Goal: Check status

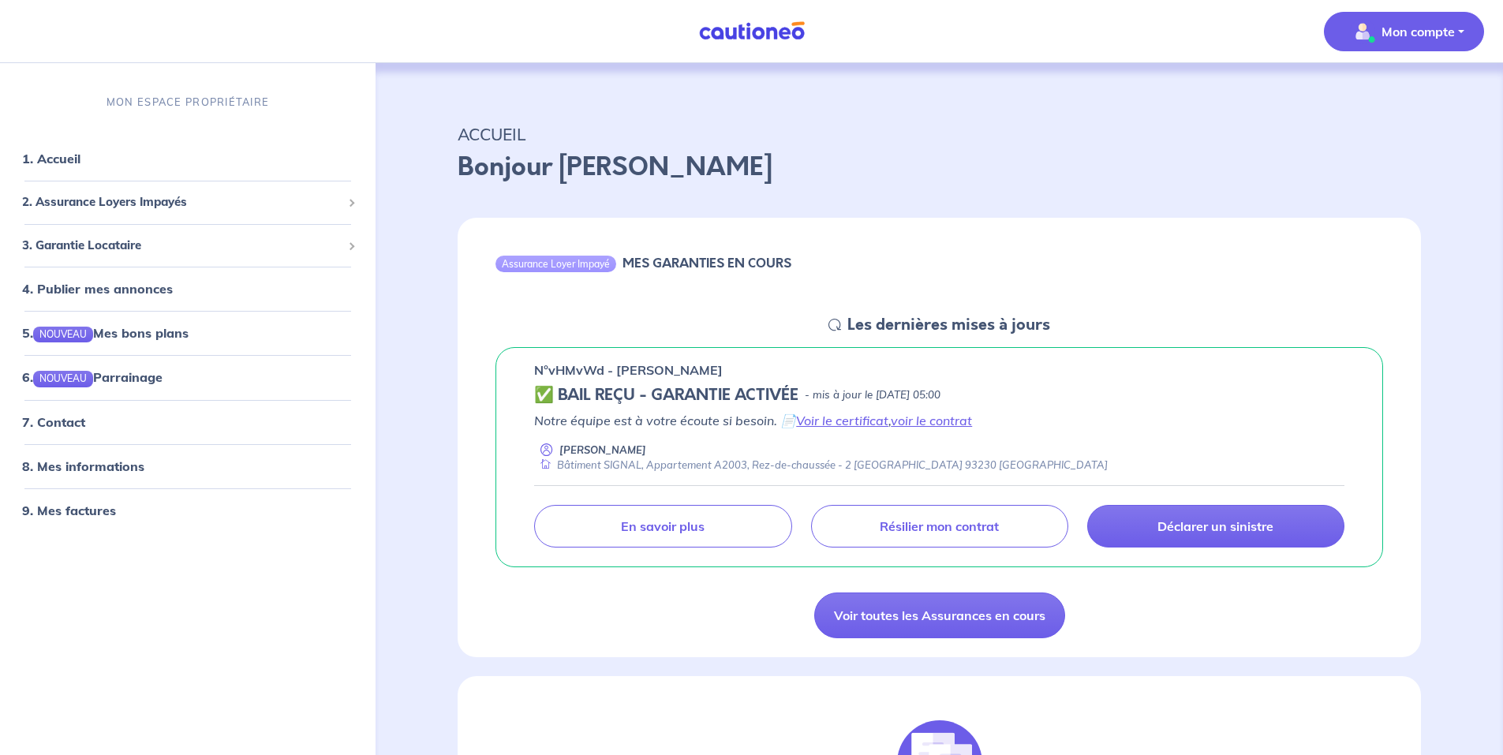
click at [1455, 32] on button "Mon compte" at bounding box center [1404, 31] width 160 height 39
click at [92, 504] on link "9. Mes factures" at bounding box center [68, 510] width 92 height 16
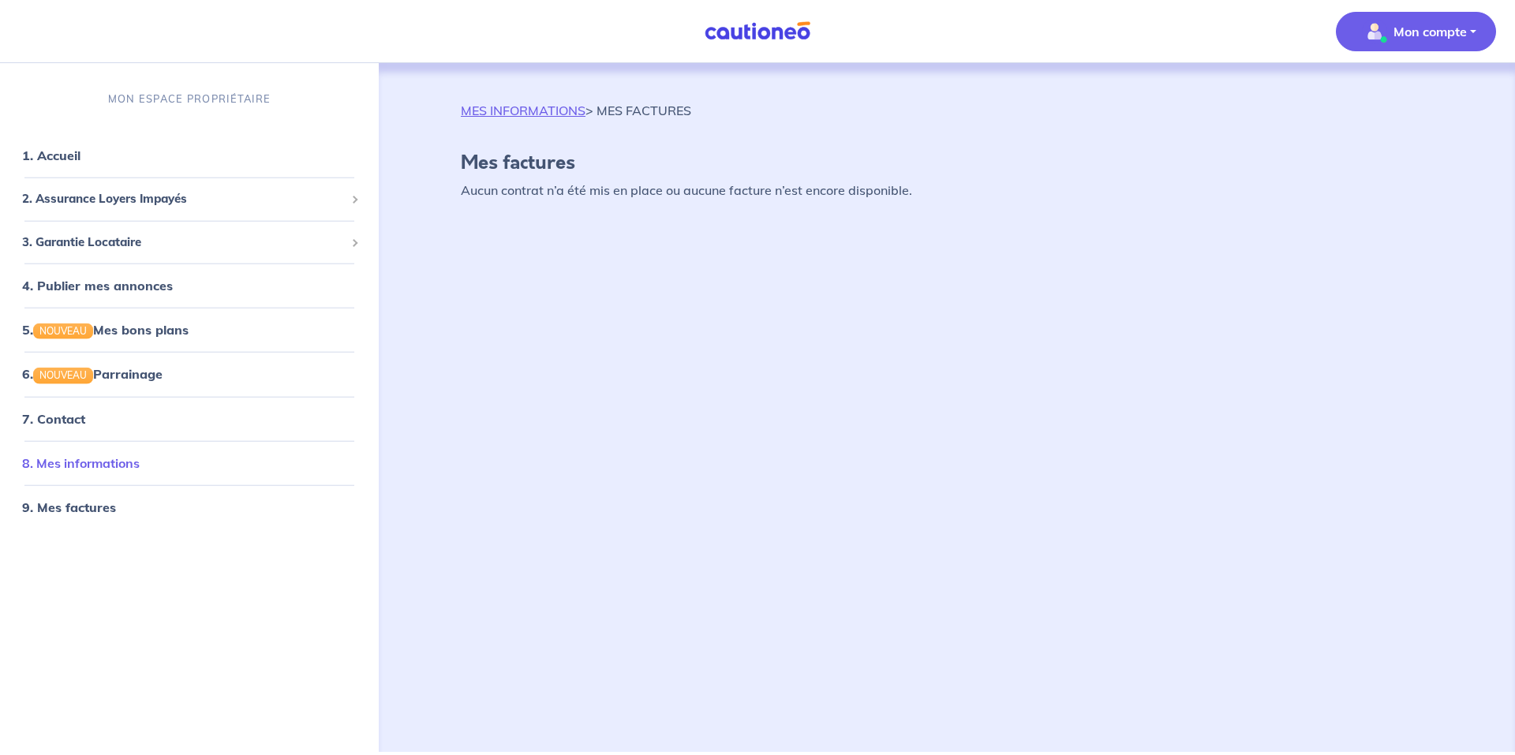
click at [140, 469] on link "8. Mes informations" at bounding box center [81, 462] width 118 height 16
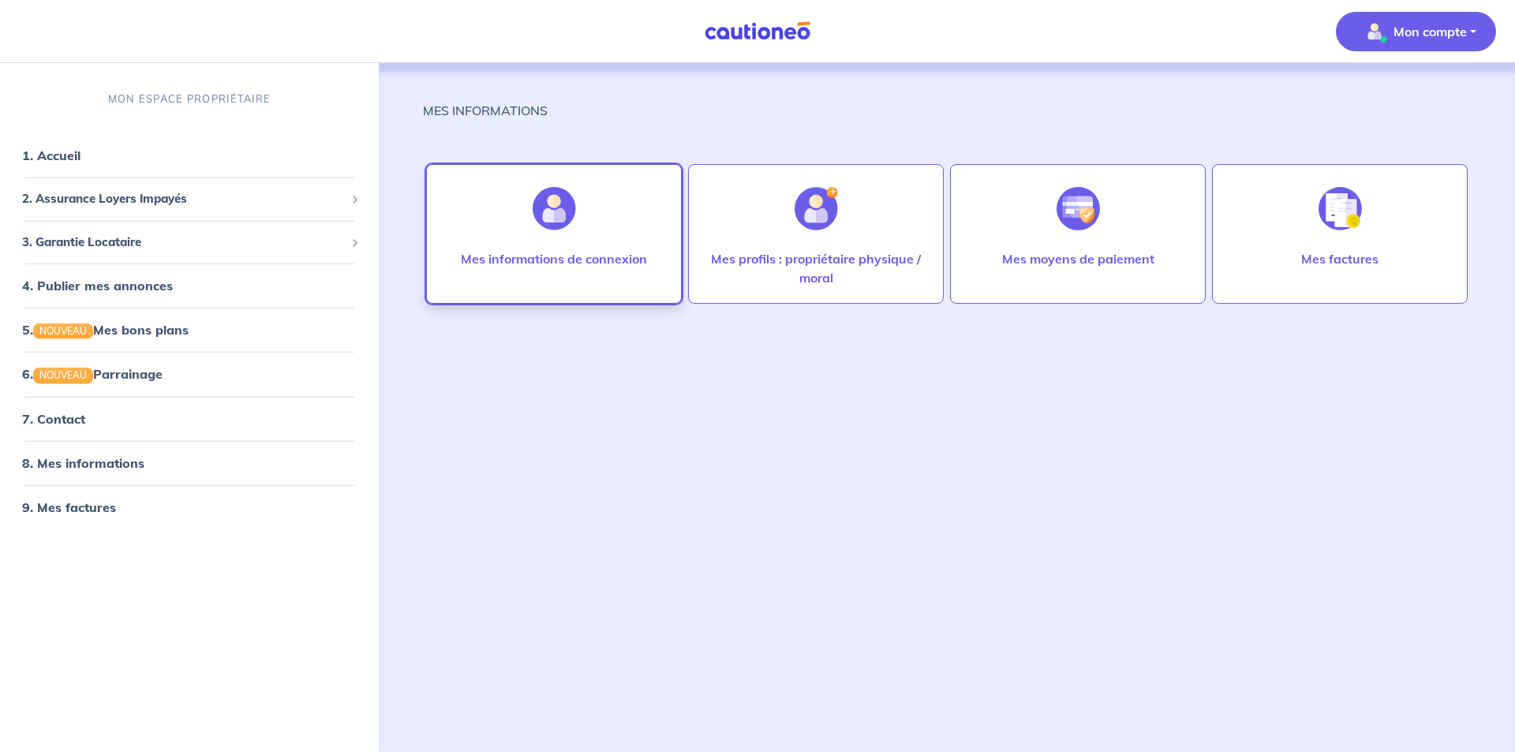
click at [550, 256] on p "Mes informations de connexion" at bounding box center [554, 258] width 186 height 19
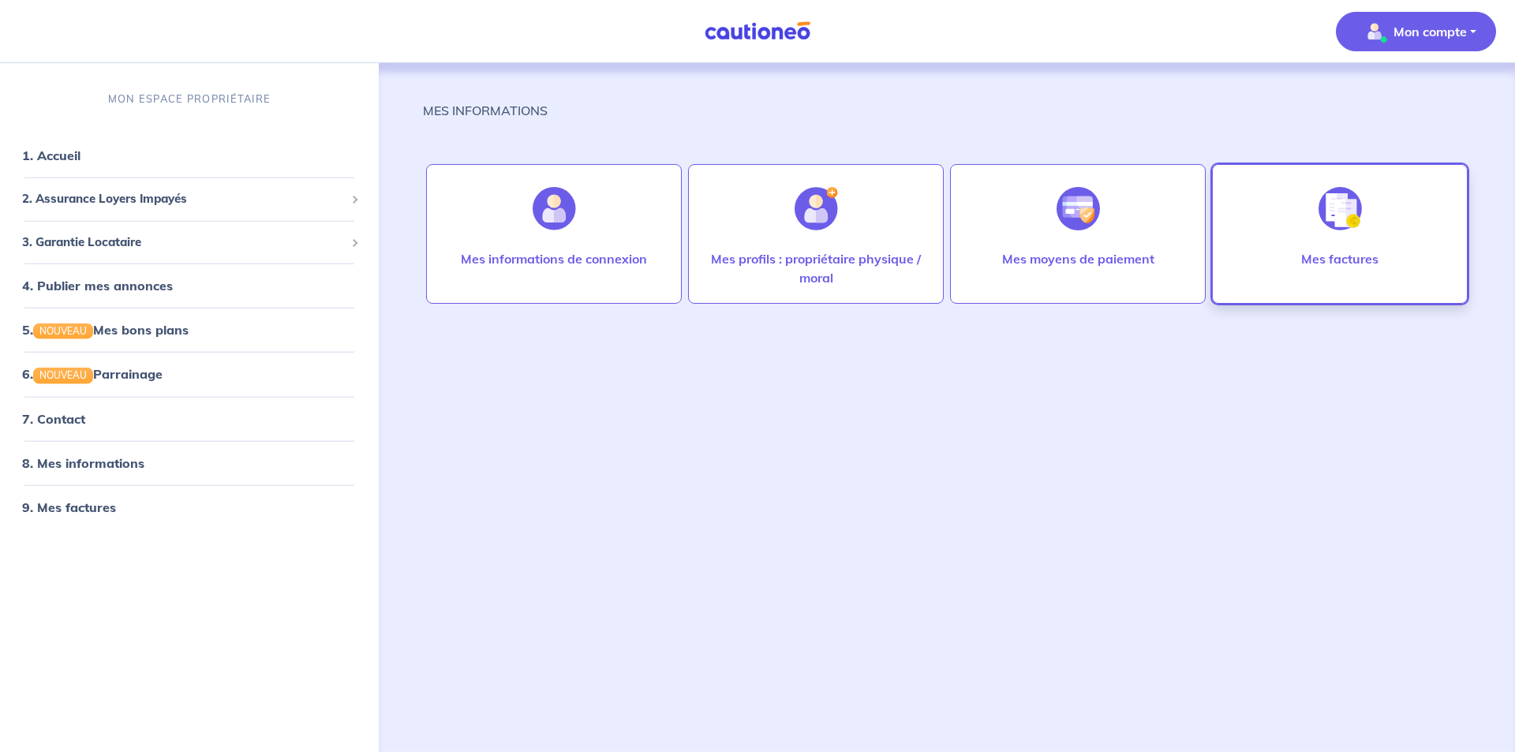
click at [1387, 242] on div "Mes factures" at bounding box center [1340, 234] width 256 height 140
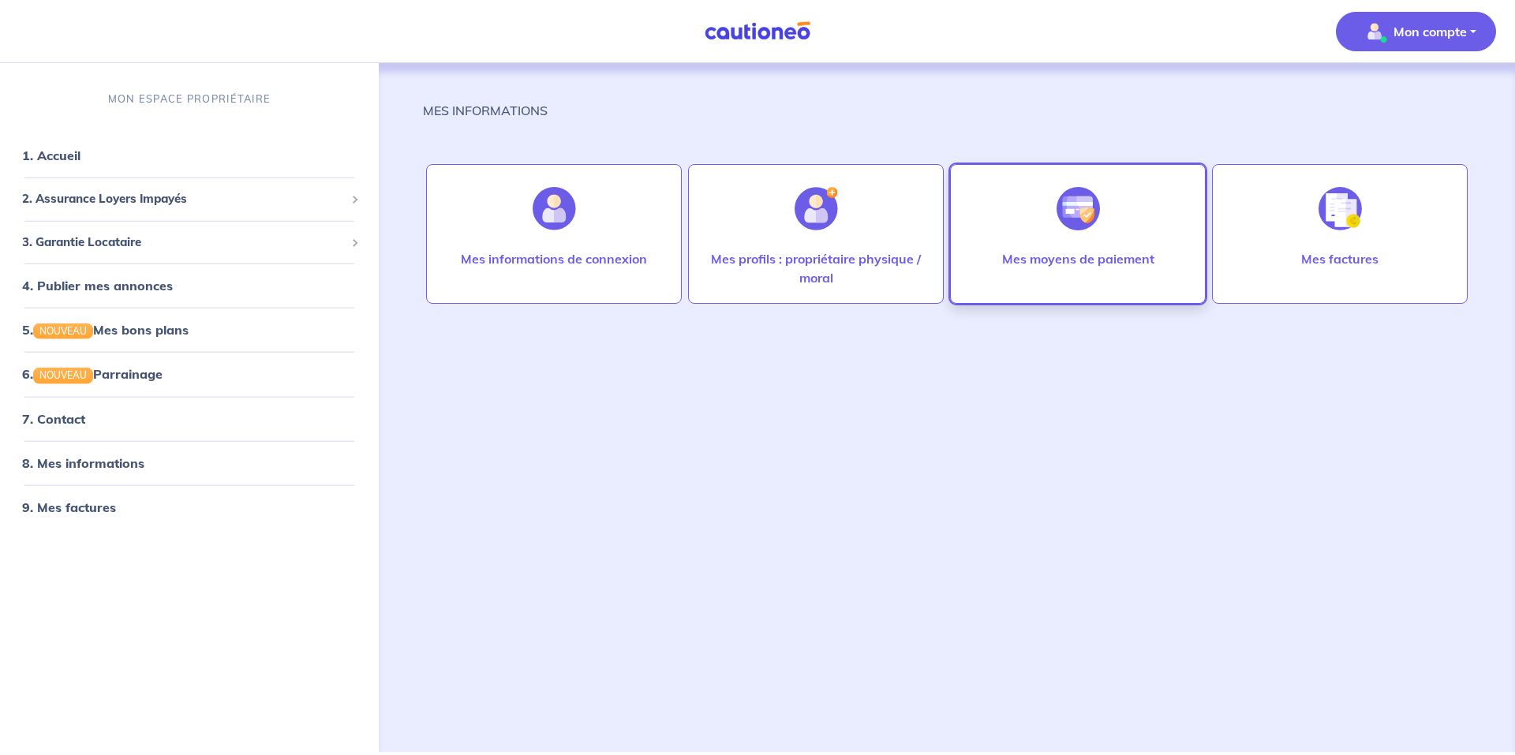
click at [1123, 219] on div "Mes moyens de paiement" at bounding box center [1078, 234] width 256 height 140
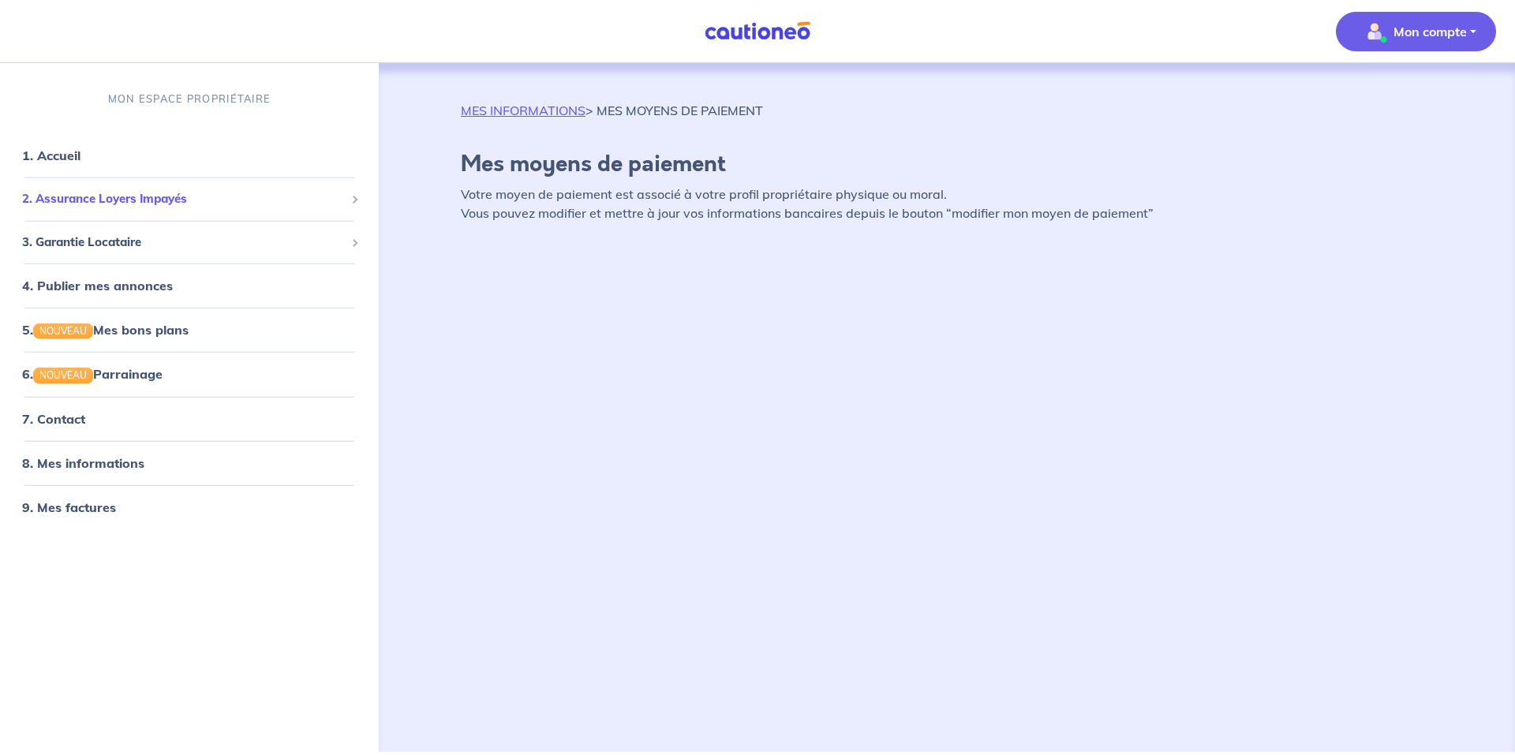
click at [153, 204] on span "2. Assurance Loyers Impayés" at bounding box center [183, 199] width 323 height 18
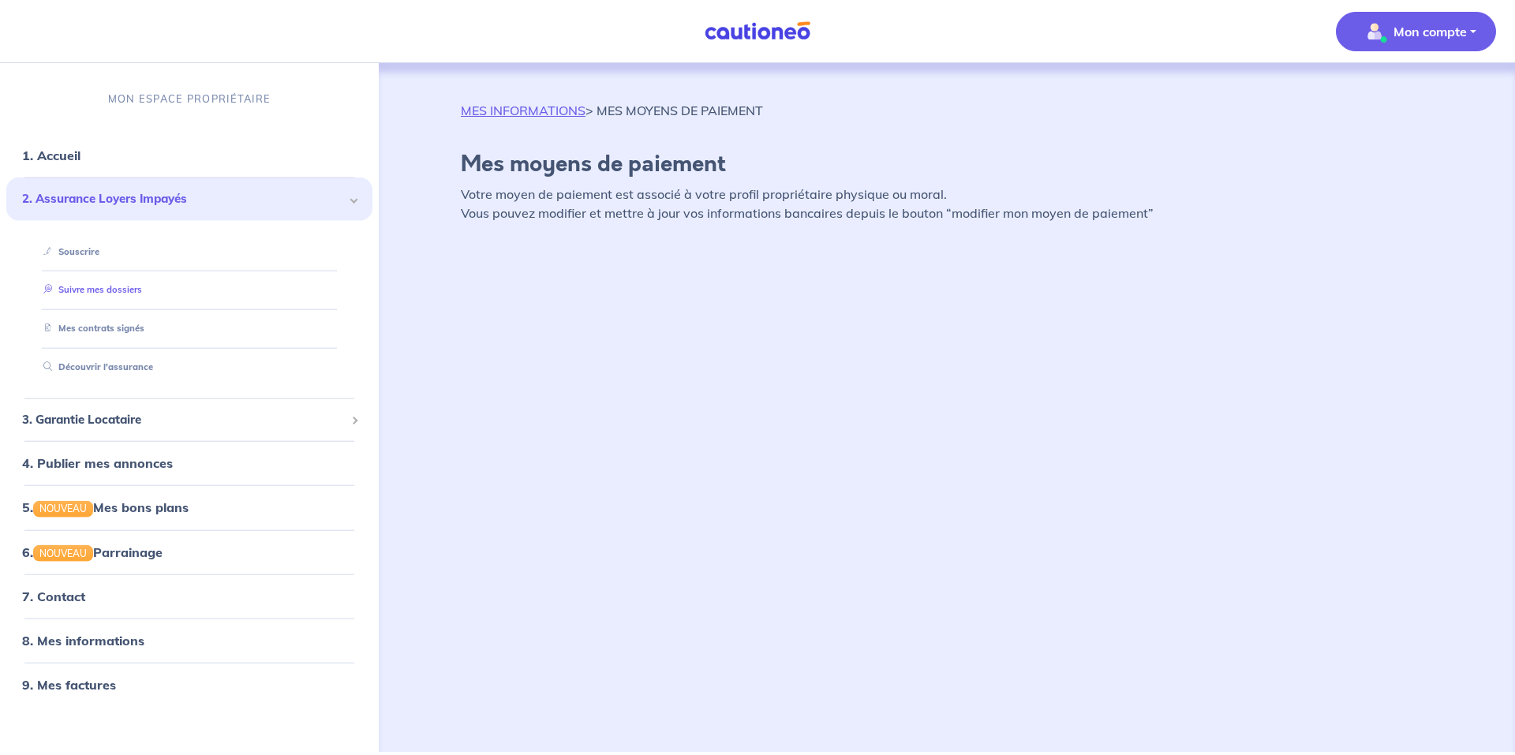
click at [125, 294] on link "Suivre mes dossiers" at bounding box center [89, 289] width 105 height 11
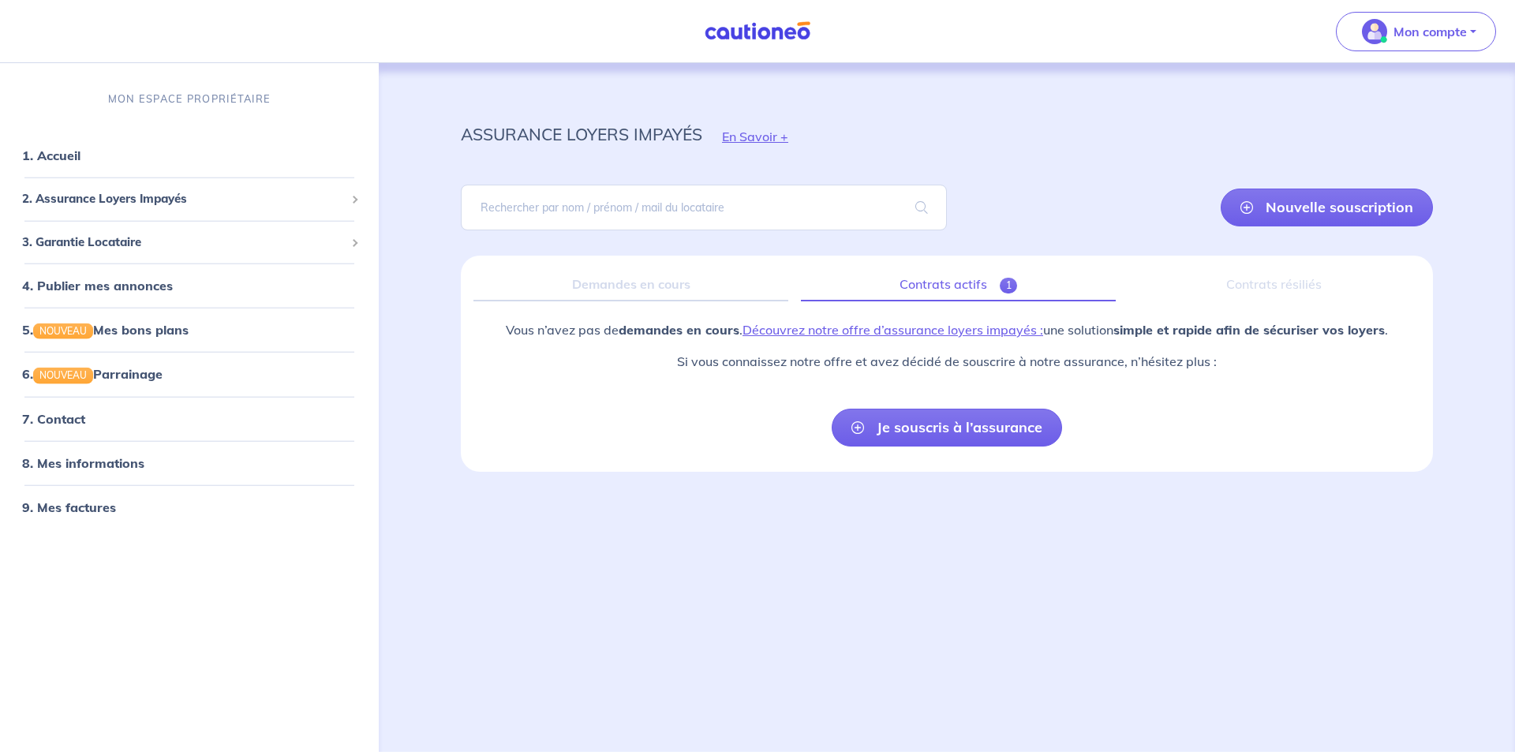
click at [969, 279] on link "Contrats actifs 1" at bounding box center [958, 284] width 315 height 33
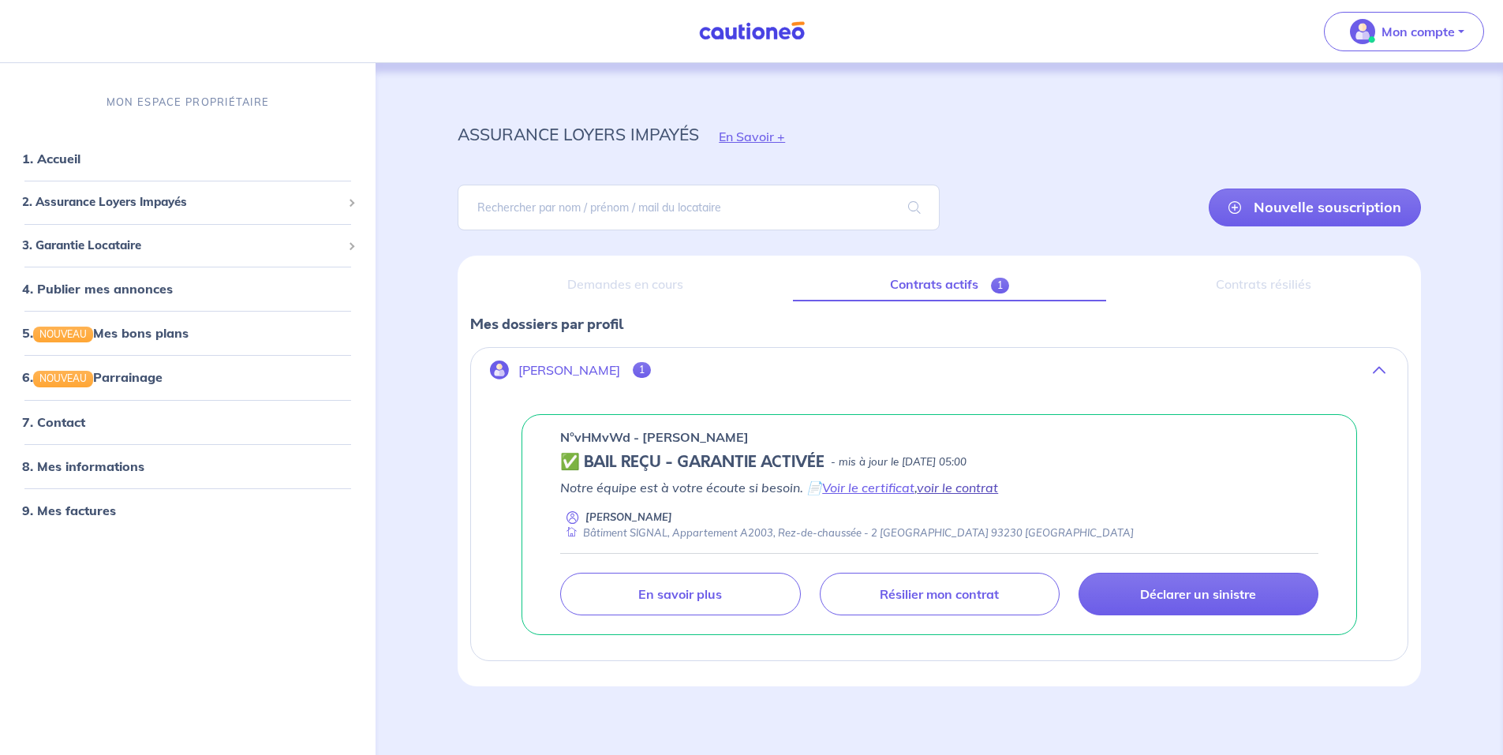
click at [948, 488] on link "voir le contrat" at bounding box center [957, 488] width 81 height 16
click at [161, 208] on span "2. Assurance Loyers Impayés" at bounding box center [182, 202] width 320 height 18
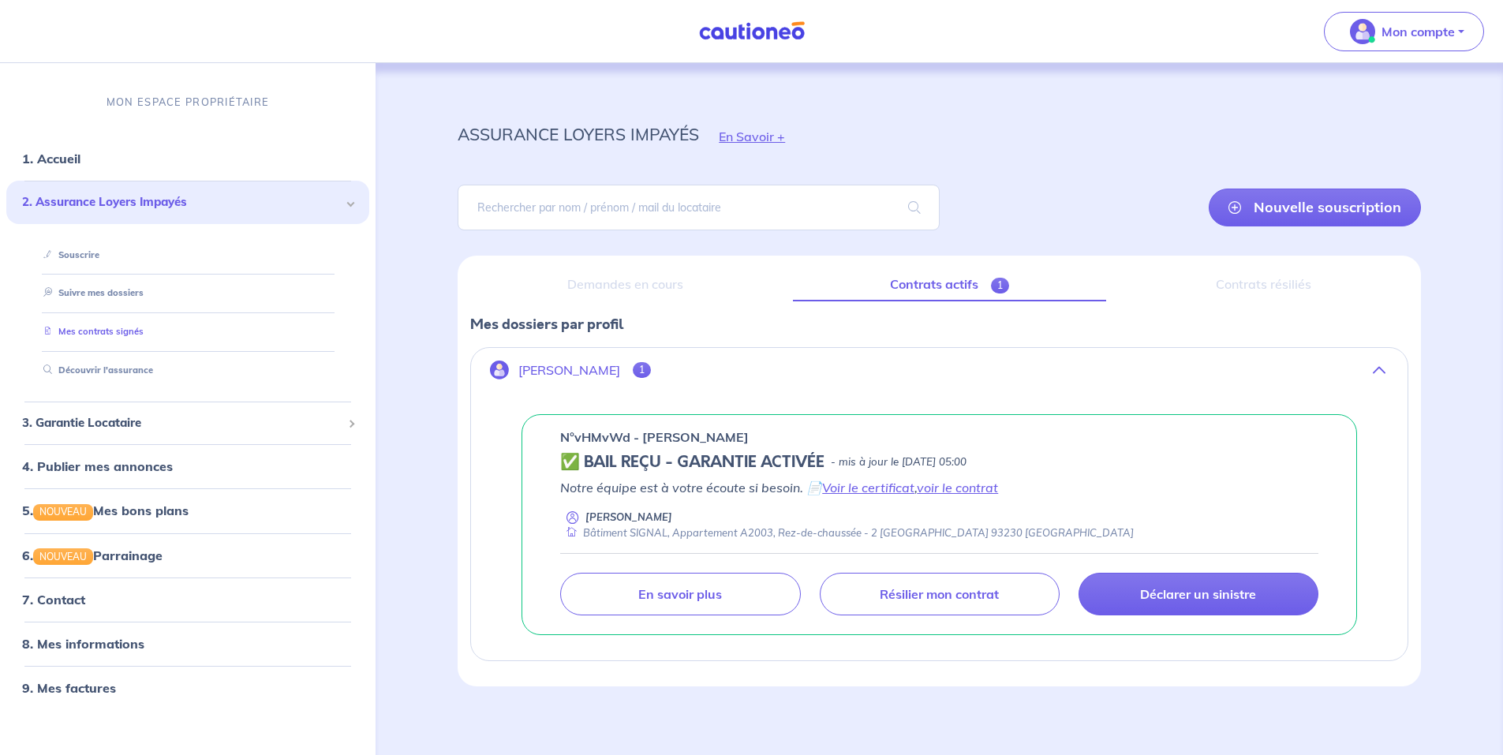
click at [131, 336] on link "Mes contrats signés" at bounding box center [90, 331] width 107 height 11
click at [885, 488] on link "Voir le certificat" at bounding box center [868, 488] width 92 height 16
click at [967, 490] on link "voir le contrat" at bounding box center [957, 488] width 81 height 16
click at [964, 488] on link "voir le contrat" at bounding box center [957, 488] width 81 height 16
click at [1240, 290] on div "Contrats résiliés" at bounding box center [1264, 284] width 290 height 33
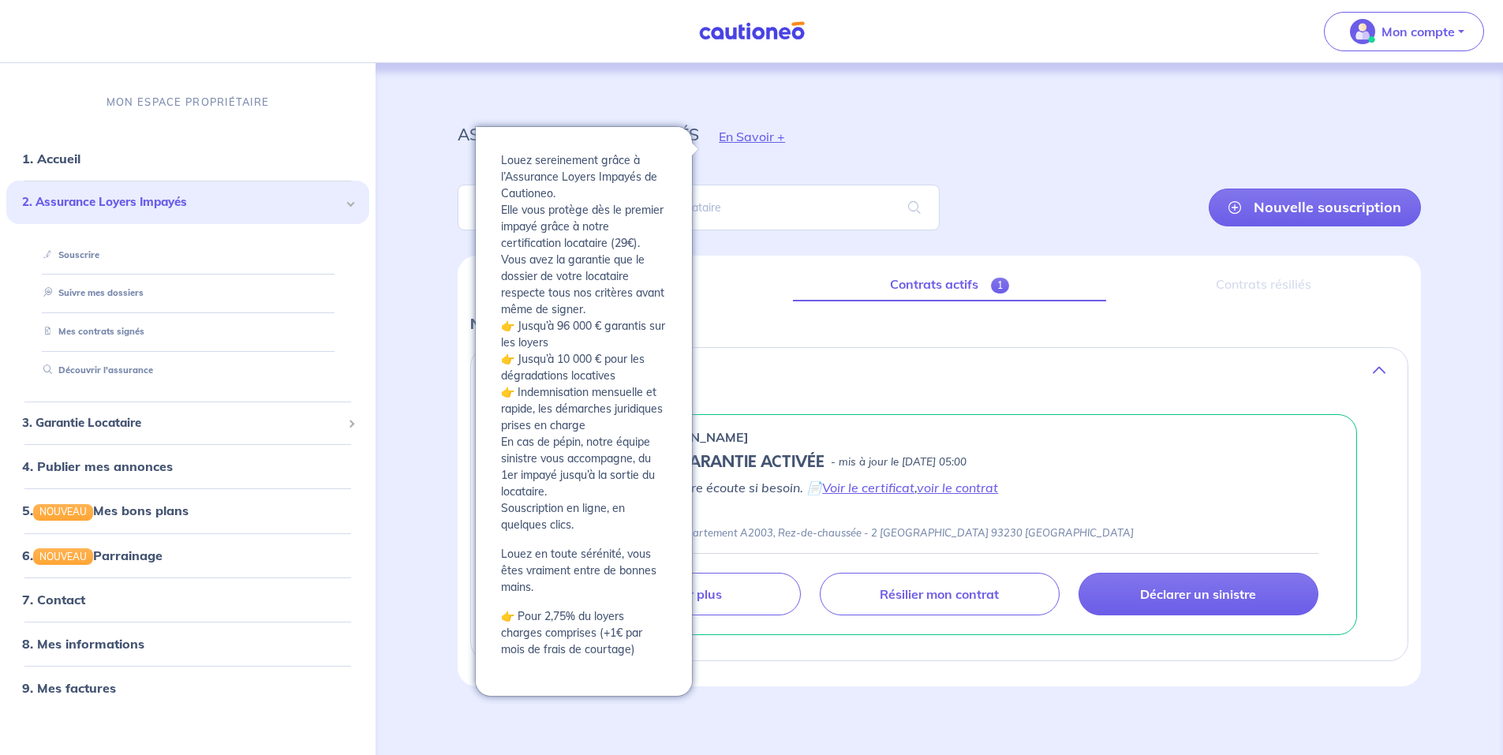
click at [752, 130] on button "En Savoir +" at bounding box center [752, 137] width 106 height 46
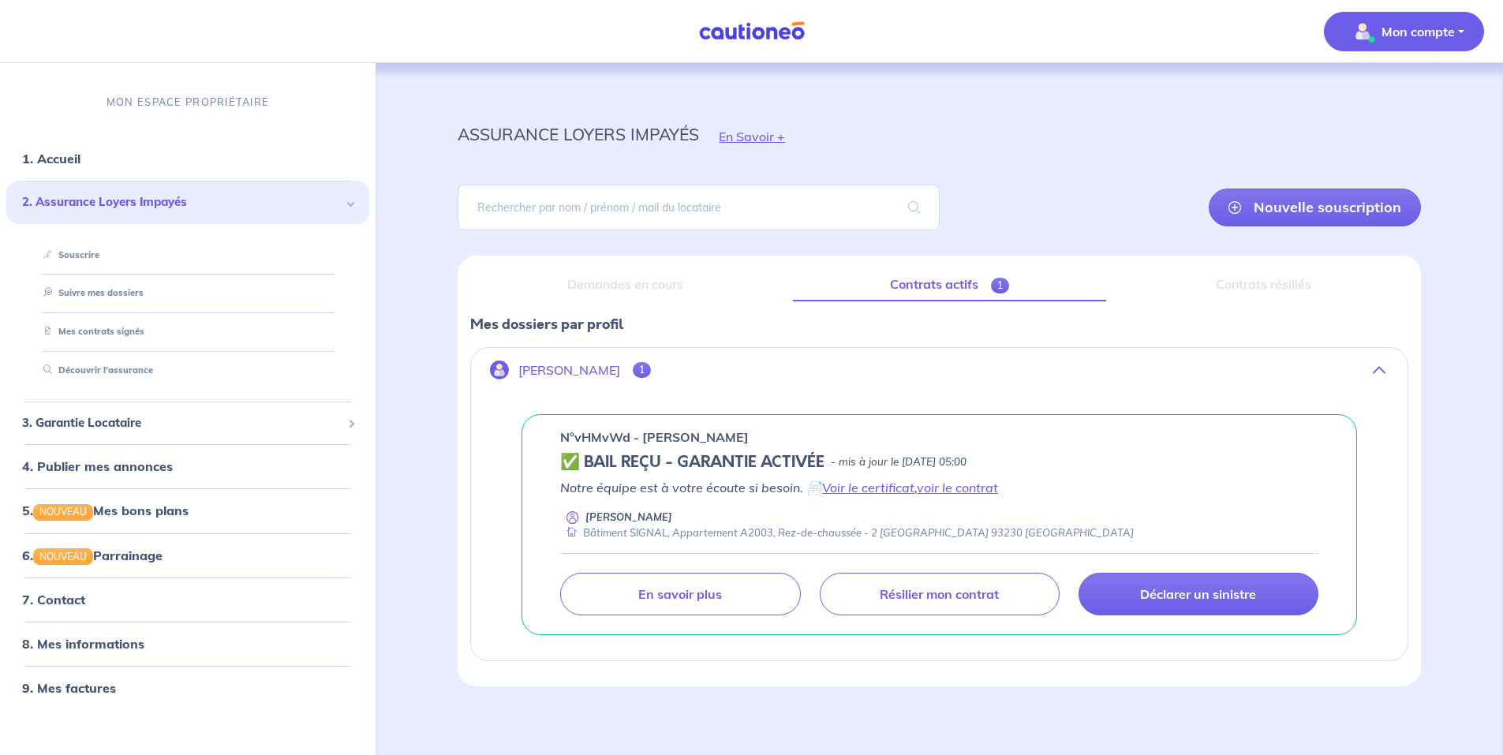
click at [1457, 23] on button "Mon compte" at bounding box center [1404, 31] width 160 height 39
click at [1359, 95] on link "Mes informations" at bounding box center [1388, 97] width 127 height 25
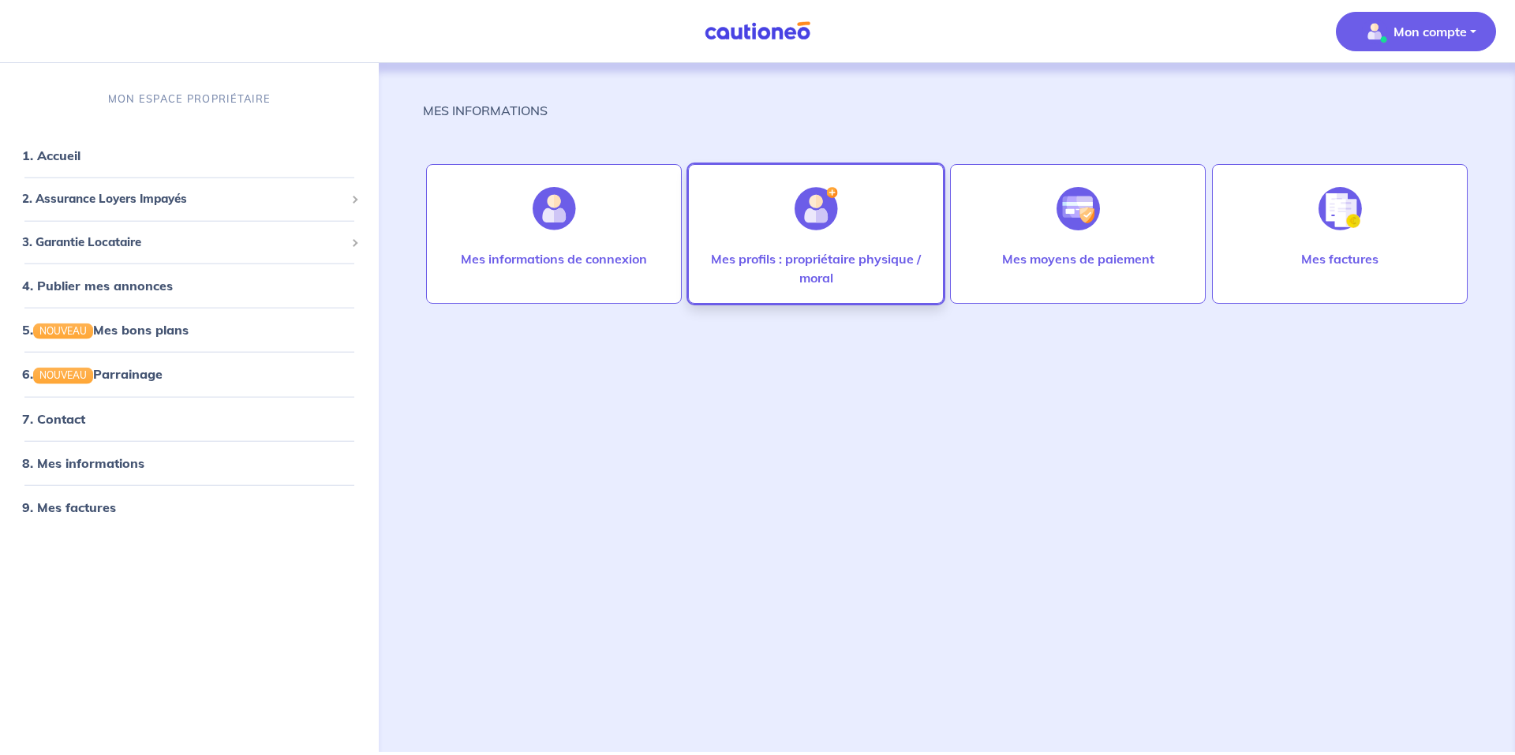
click at [820, 241] on div at bounding box center [816, 208] width 69 height 81
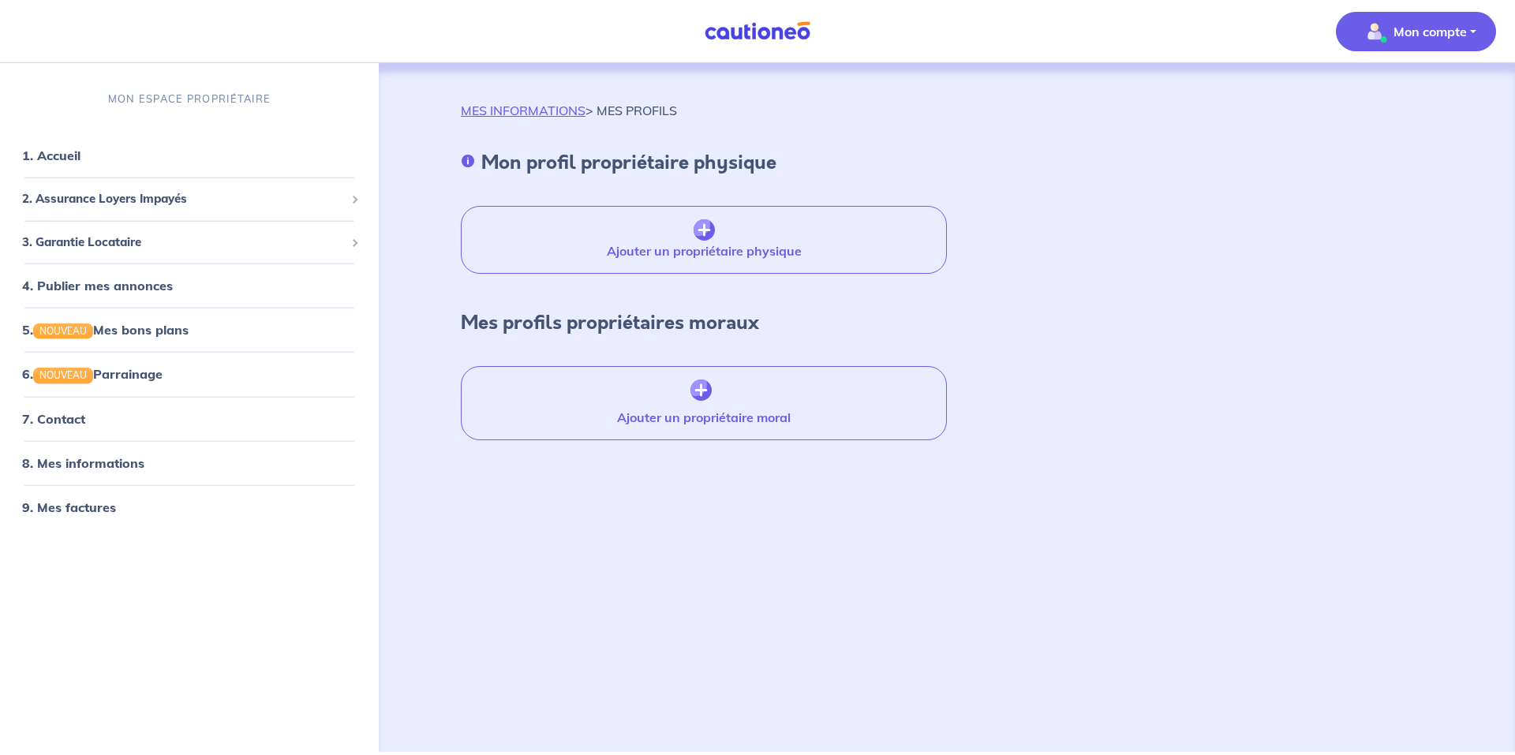
click at [1388, 32] on span "Mon compte" at bounding box center [1411, 31] width 111 height 25
click at [1417, 43] on span "Mon compte" at bounding box center [1411, 31] width 111 height 25
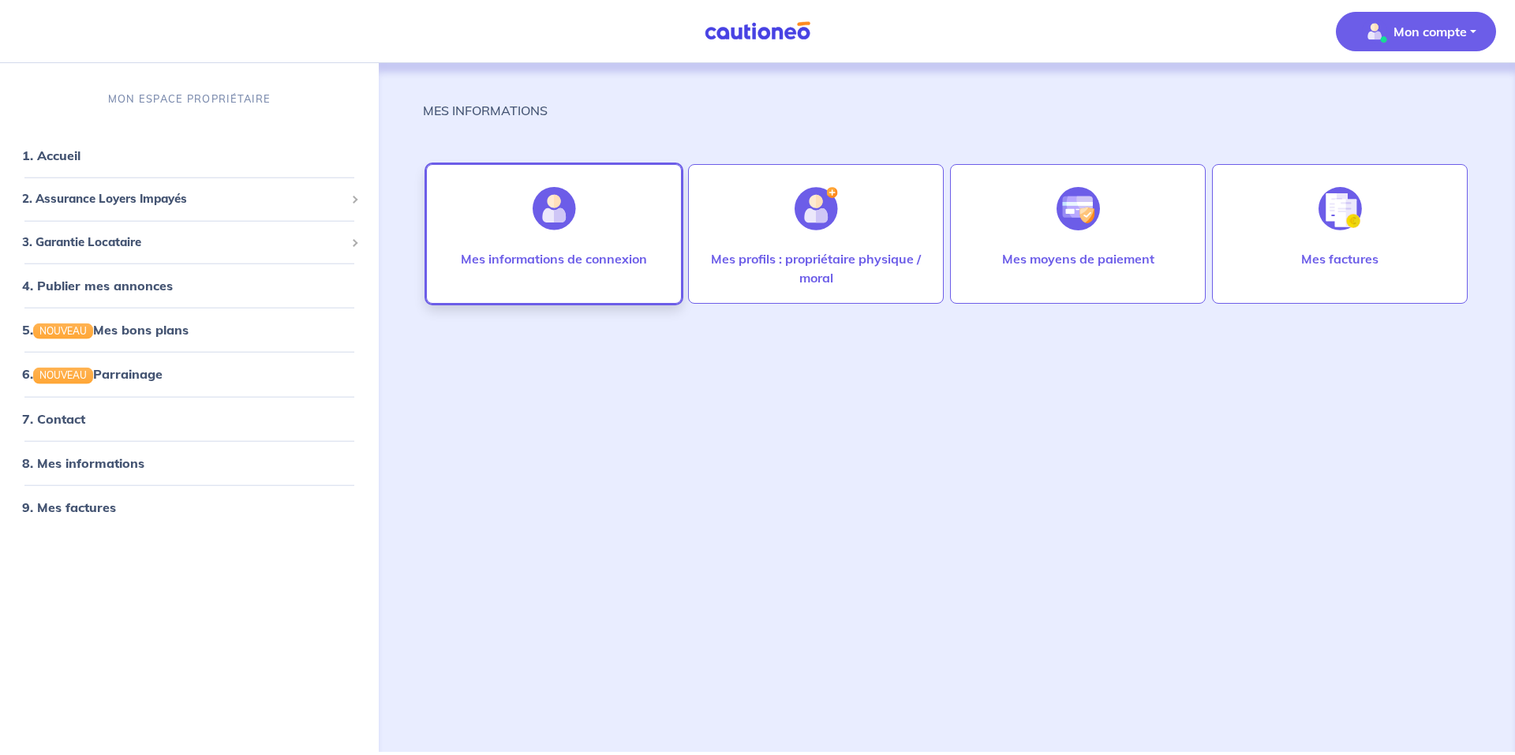
click at [529, 191] on div at bounding box center [554, 208] width 69 height 81
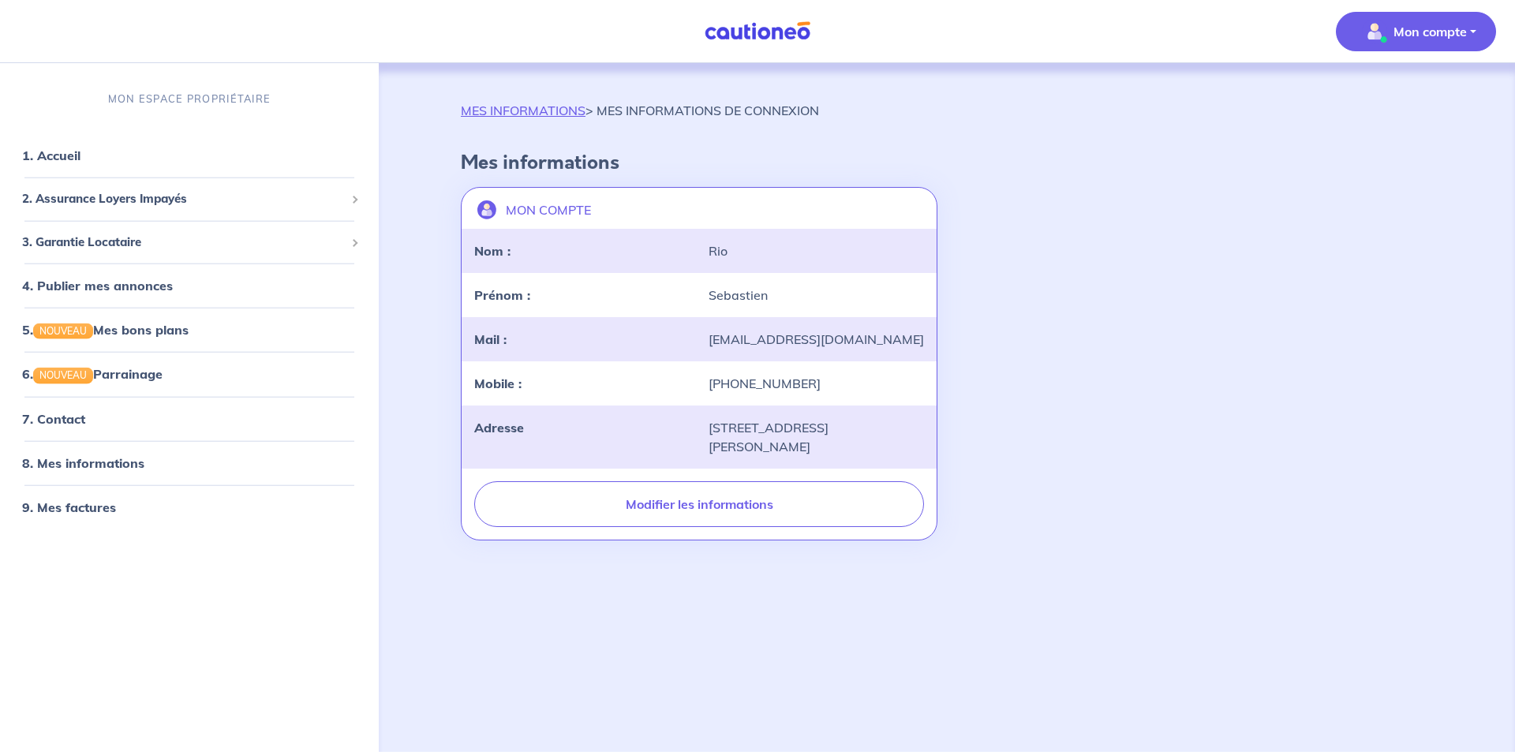
click at [1100, 323] on div "MON COMPTE landlord-id BAh7CEkiCGdpZAY6BkVUSSJWZ2lkOi8vY2F1dGlvbmVvLWNvcmUvVXNl…" at bounding box center [946, 364] width 991 height 366
click at [80, 162] on link "1. Accueil" at bounding box center [51, 156] width 58 height 16
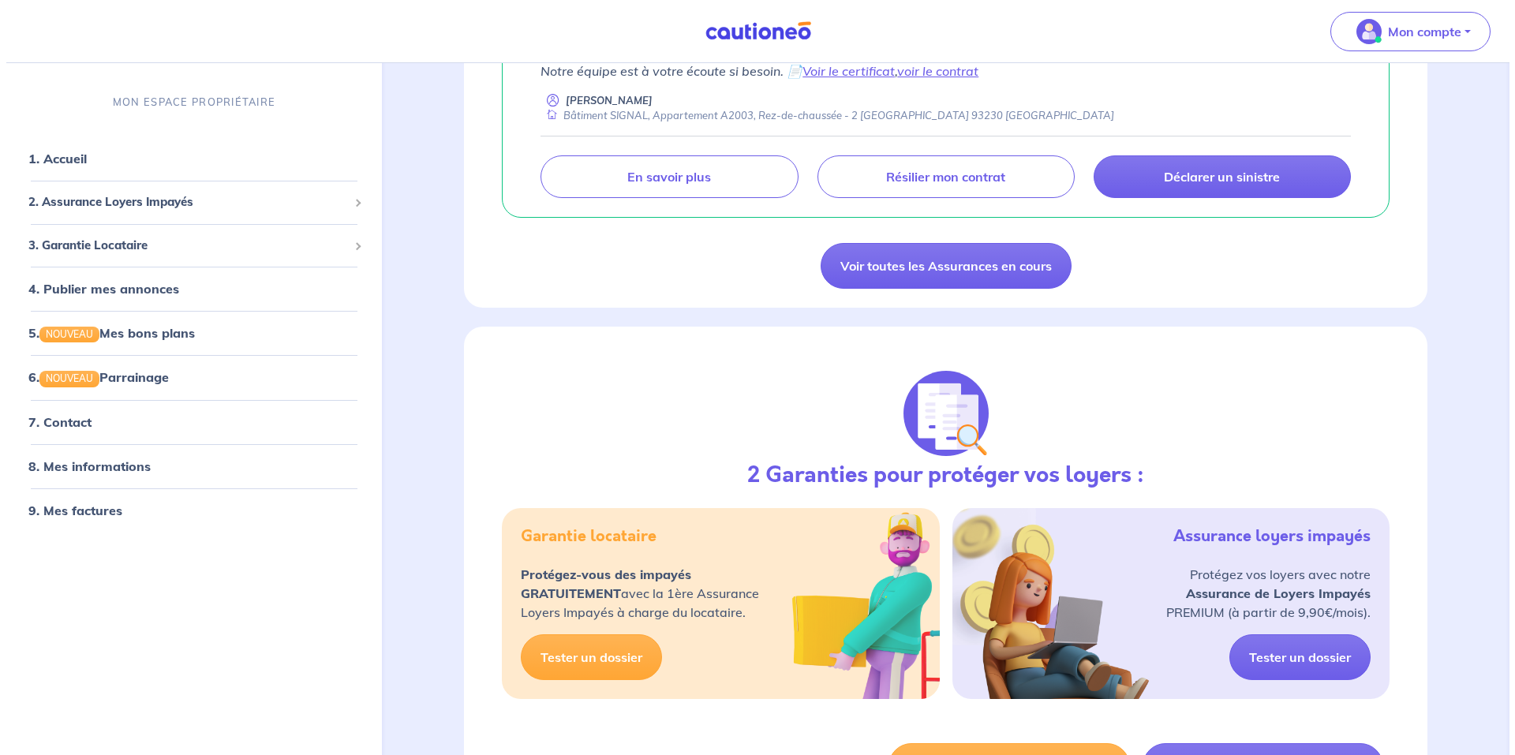
scroll to position [108, 0]
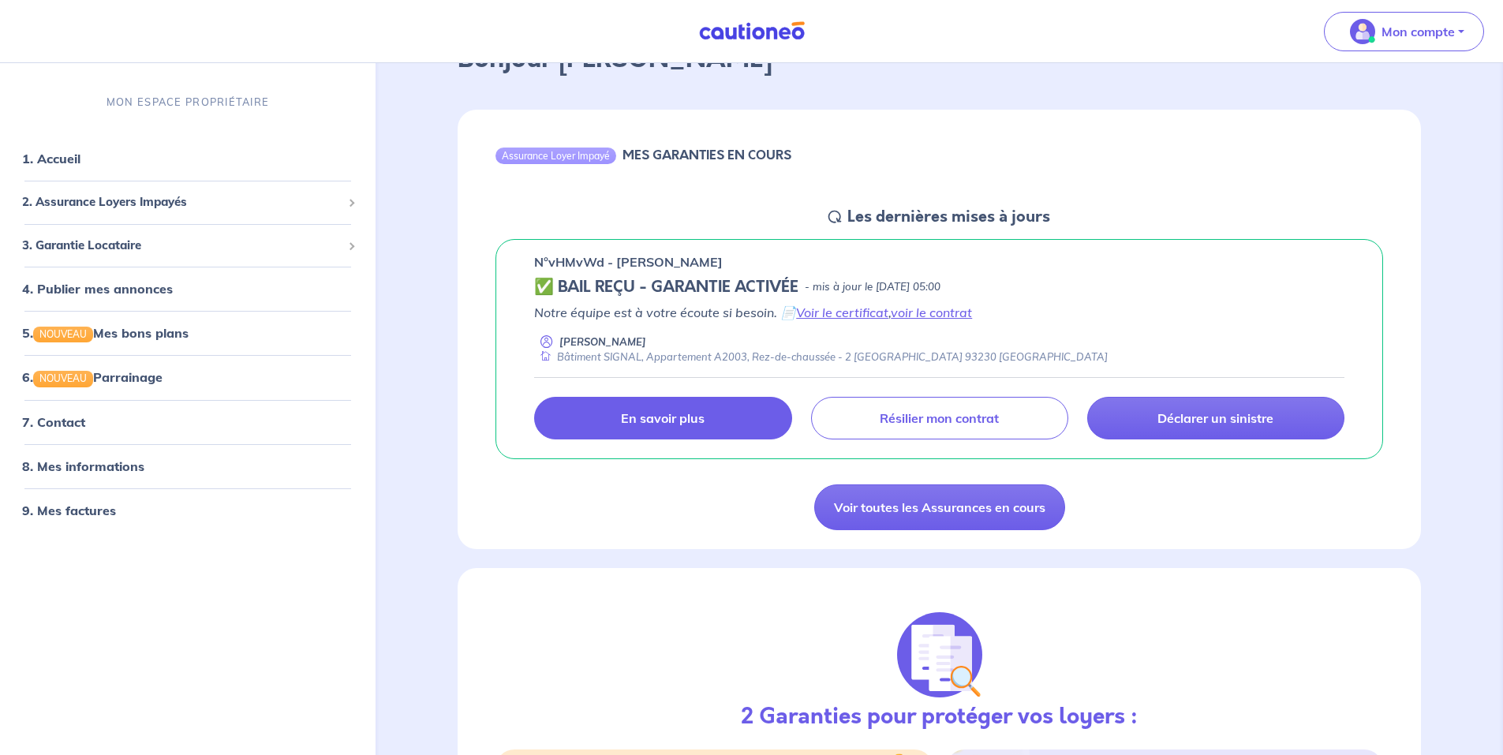
click at [676, 422] on p "En savoir plus" at bounding box center [663, 418] width 84 height 16
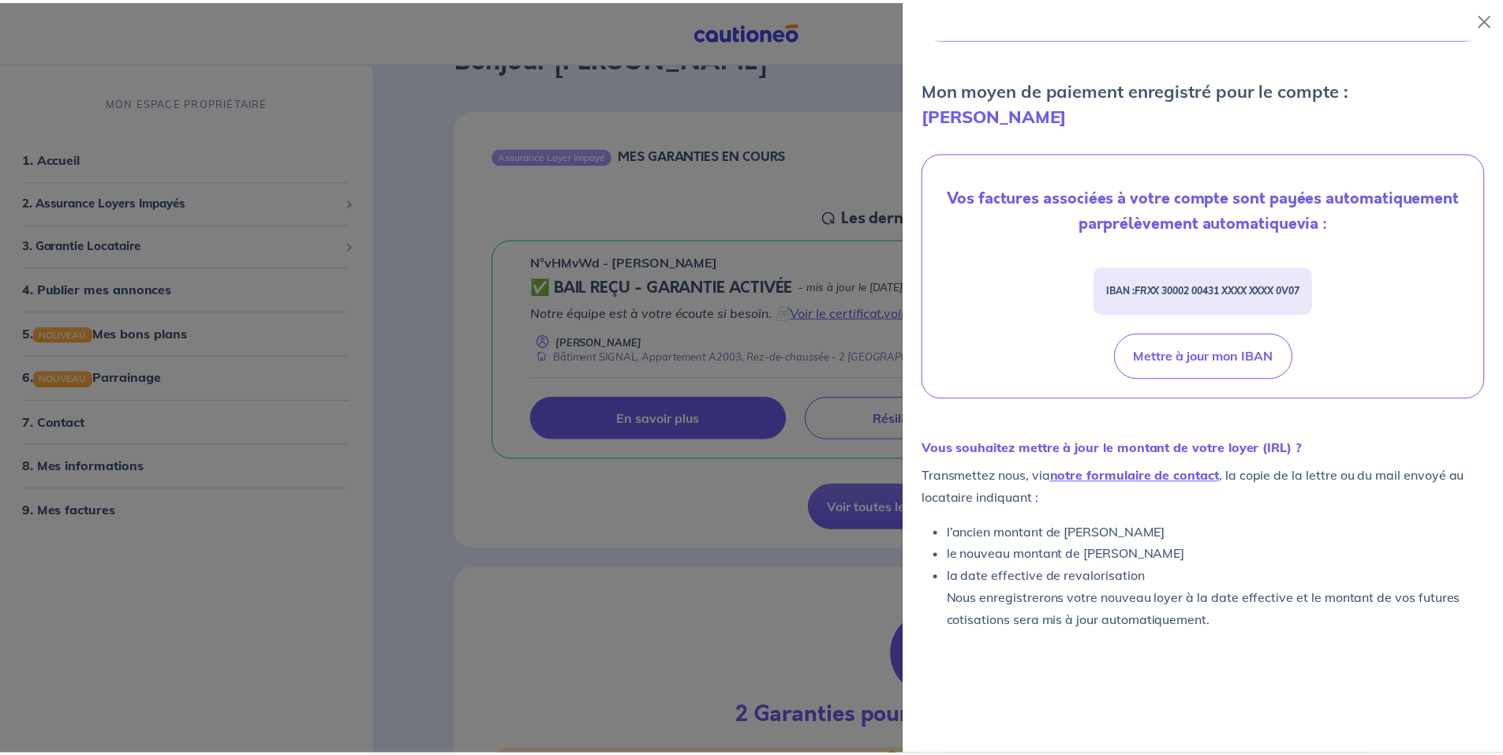
scroll to position [490, 0]
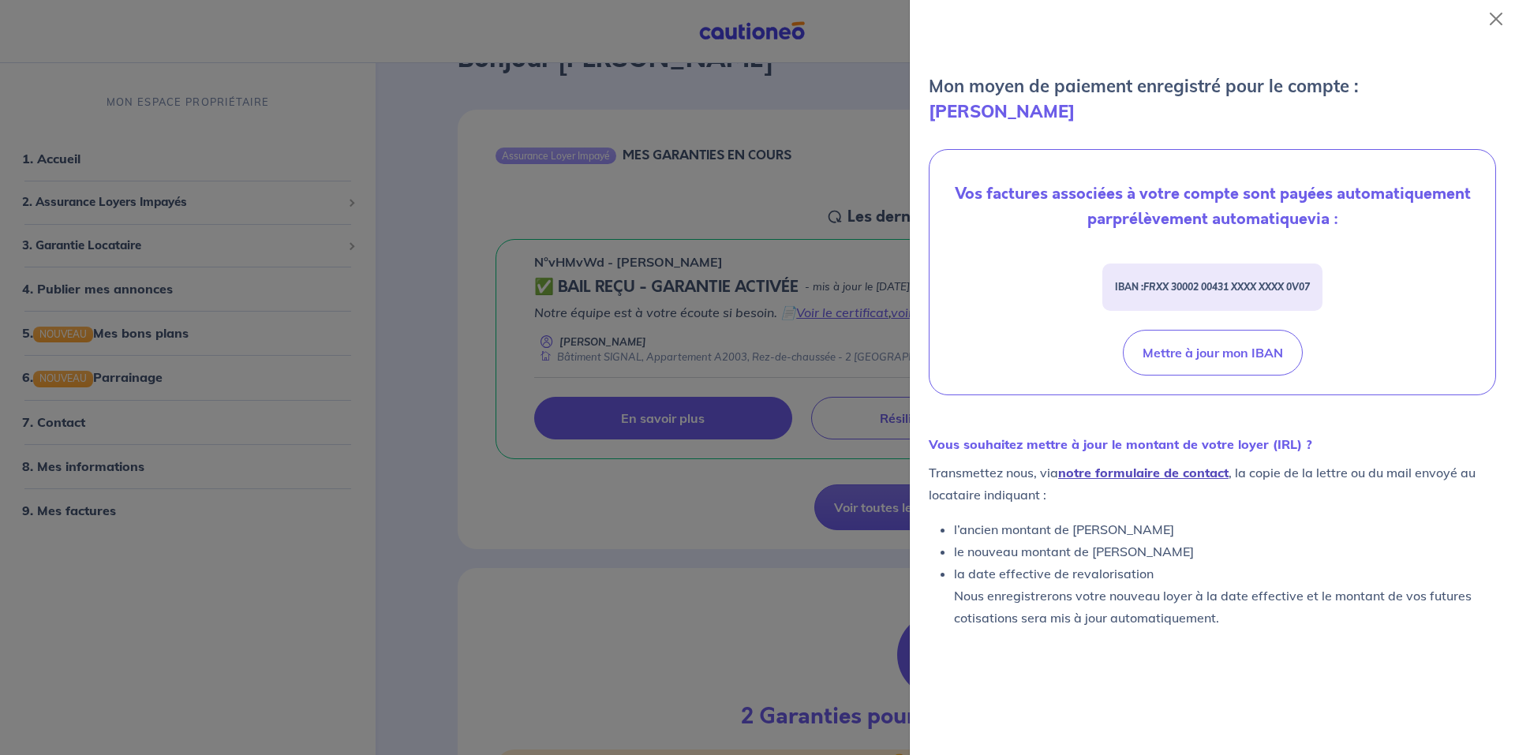
click at [1177, 465] on link "notre formulaire de contact" at bounding box center [1143, 473] width 170 height 16
click at [1148, 465] on link "notre formulaire de contact" at bounding box center [1143, 473] width 170 height 16
click at [1498, 13] on button "Close" at bounding box center [1495, 18] width 25 height 25
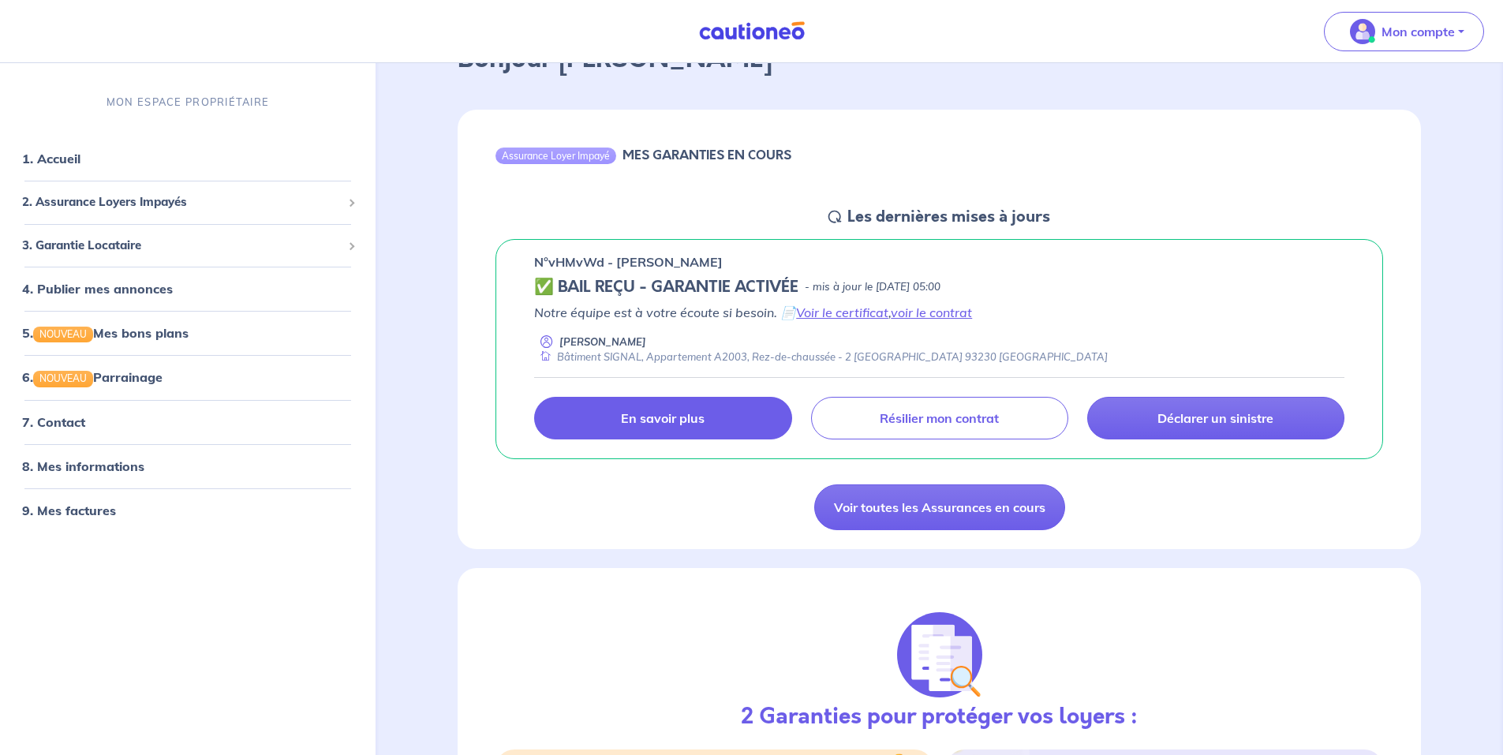
drag, startPoint x: 714, startPoint y: 261, endPoint x: 611, endPoint y: 264, distance: 102.6
click at [611, 264] on div "n°vHMvWd - [PERSON_NAME]" at bounding box center [939, 261] width 810 height 19
click at [613, 261] on p "n°vHMvWd - [PERSON_NAME]" at bounding box center [628, 261] width 189 height 19
drag, startPoint x: 615, startPoint y: 261, endPoint x: 732, endPoint y: 264, distance: 116.8
click at [732, 264] on div "n°vHMvWd - [PERSON_NAME]" at bounding box center [939, 261] width 810 height 19
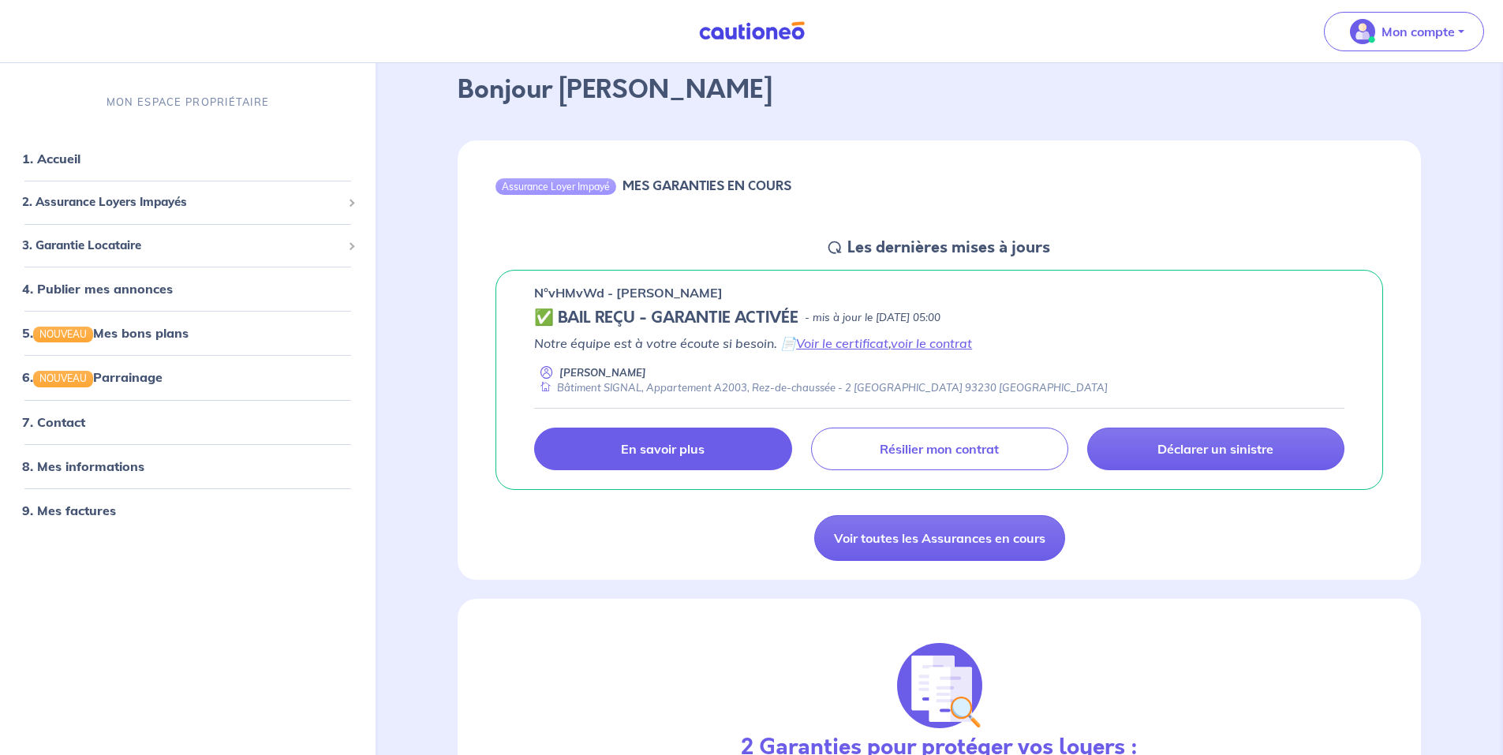
scroll to position [0, 0]
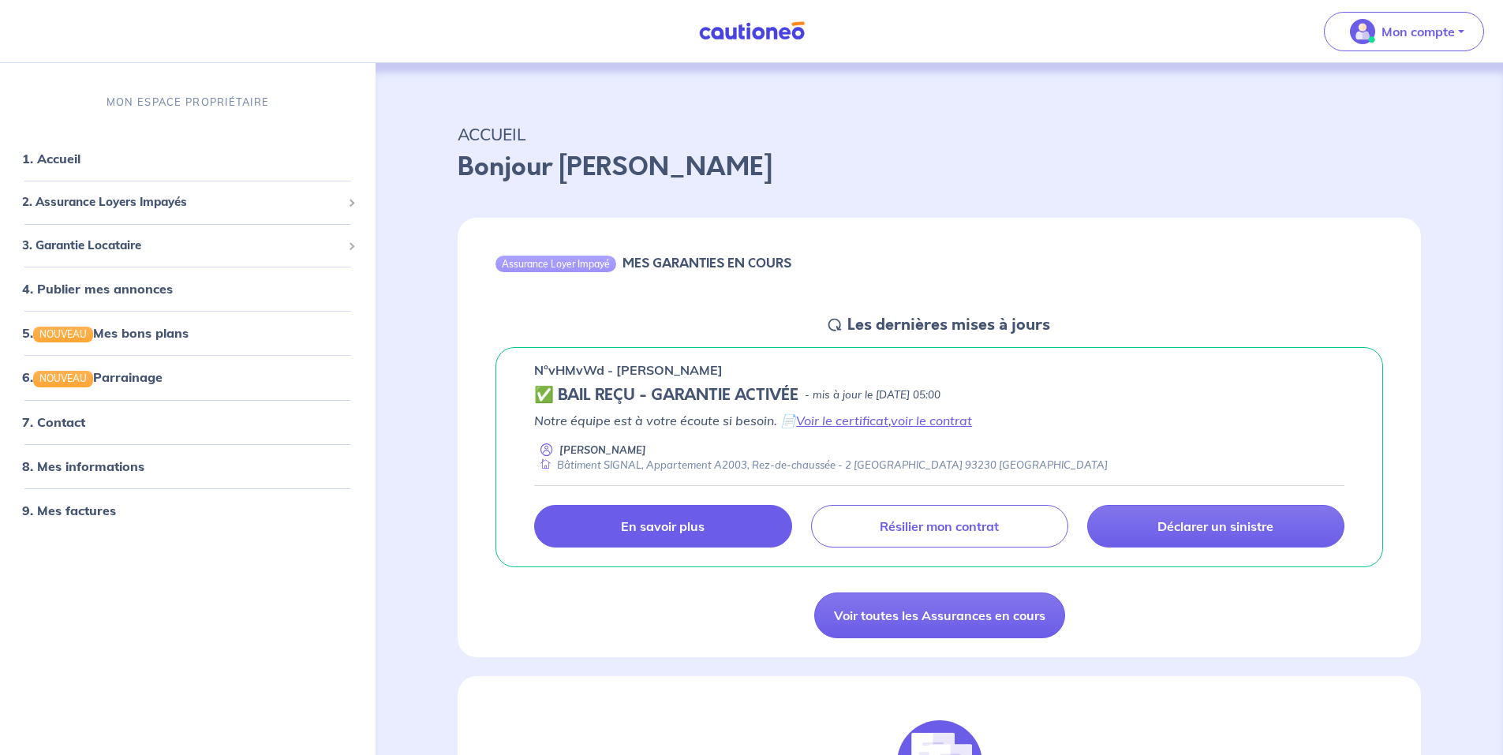
click at [668, 350] on div "n°vHMvWd - [PERSON_NAME] ✅ BAIL REÇU - GARANTIE ACTIVÉE - mis à jour le [DATE] …" at bounding box center [940, 457] width 888 height 221
click at [884, 61] on nav "Mon compte MON ESPACE PROPRIÉTAIRE 1. Accueil 2. Assurance Loyers Impayés Sousc…" at bounding box center [751, 31] width 1503 height 63
click at [1459, 27] on button "Mon compte" at bounding box center [1404, 31] width 160 height 39
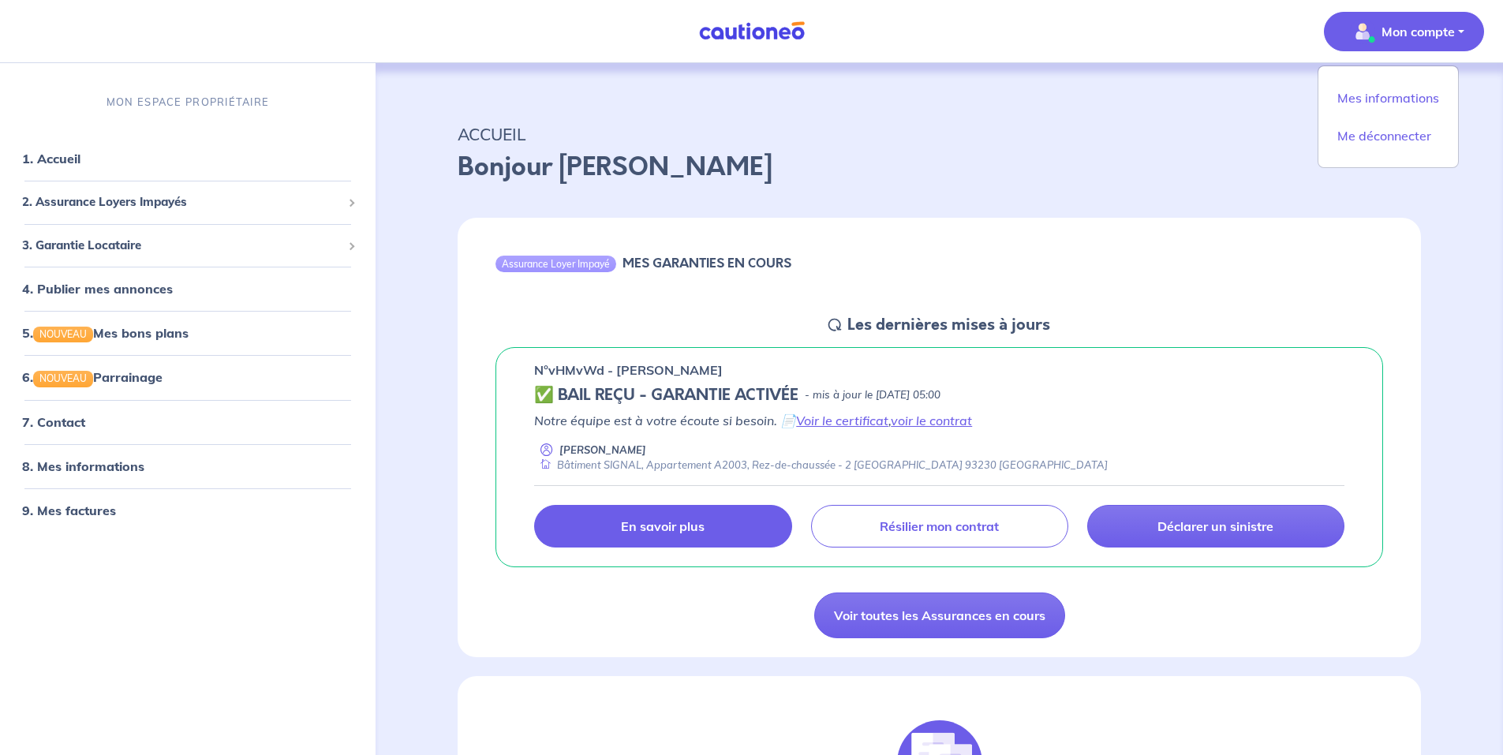
click at [1459, 27] on button "Mon compte" at bounding box center [1404, 31] width 160 height 39
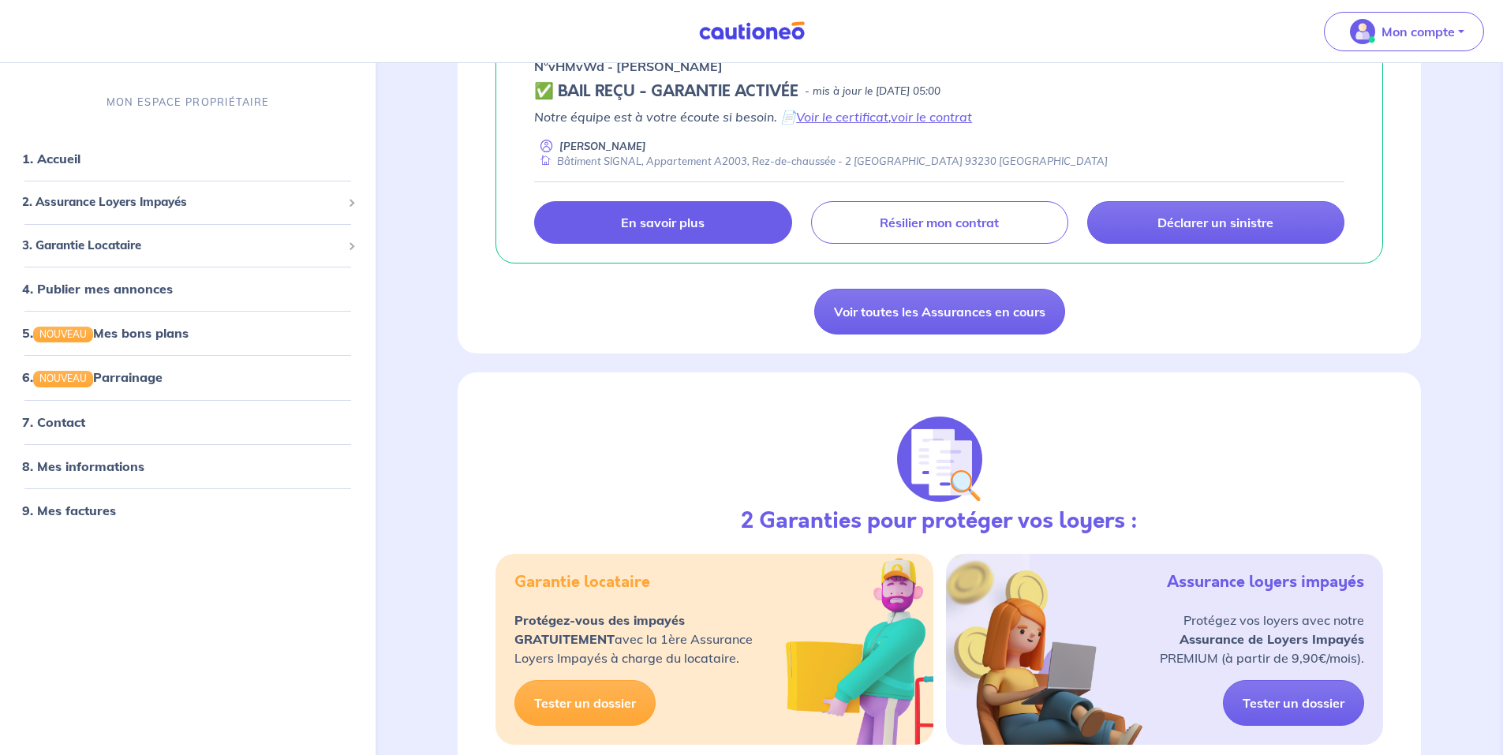
scroll to position [316, 0]
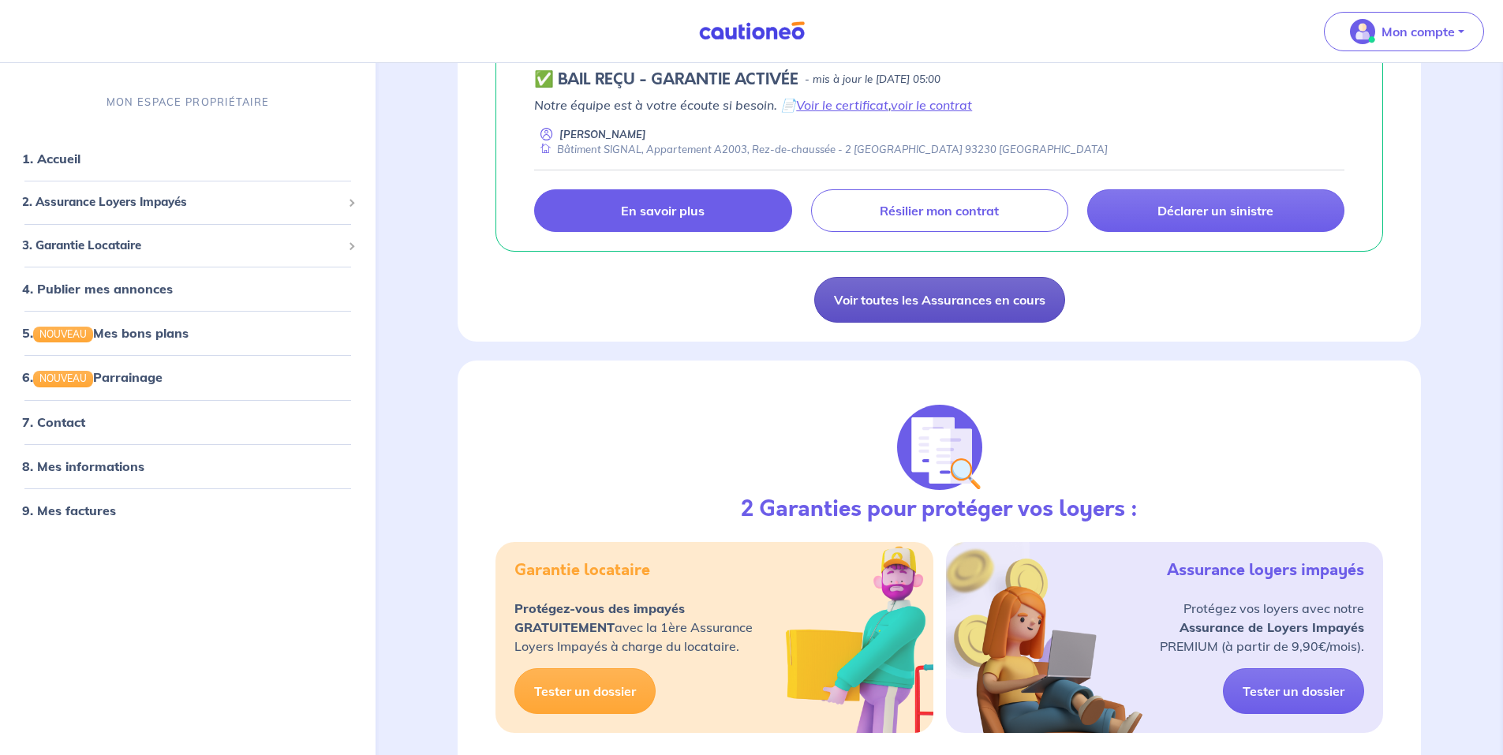
click at [1014, 297] on link "Voir toutes les Assurances en cours" at bounding box center [939, 300] width 251 height 46
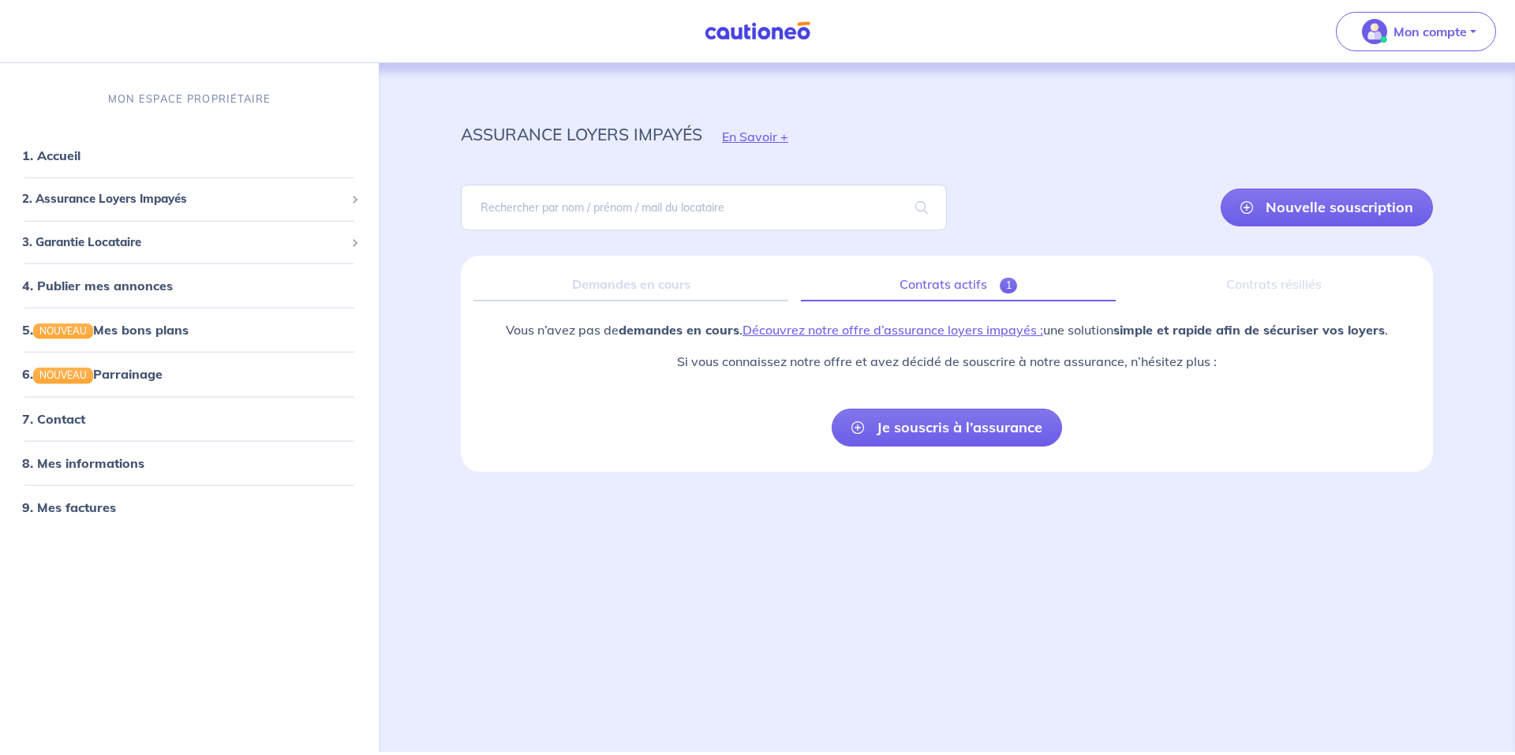
click at [994, 290] on link "Contrats actifs 1" at bounding box center [958, 284] width 315 height 33
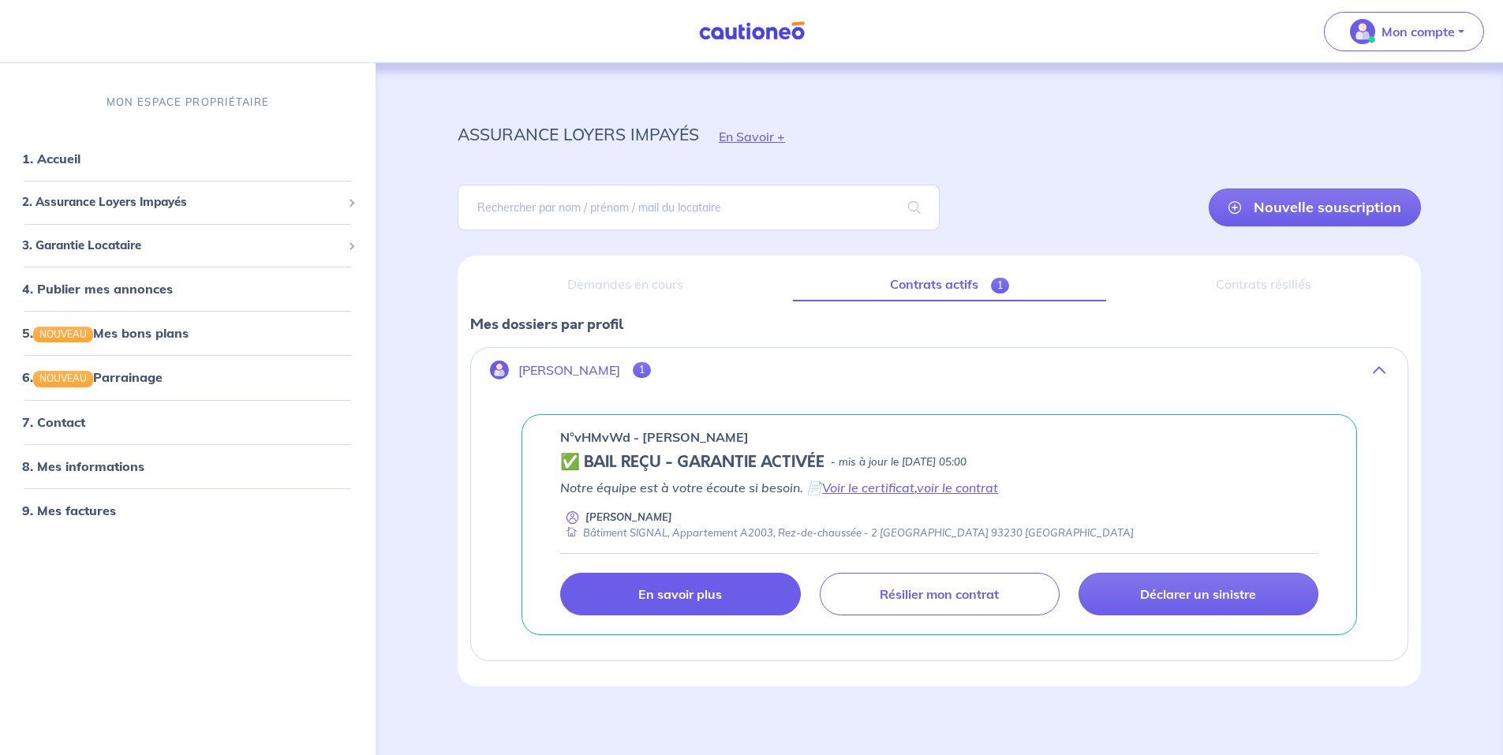
click at [673, 586] on p "En savoir plus" at bounding box center [680, 594] width 84 height 16
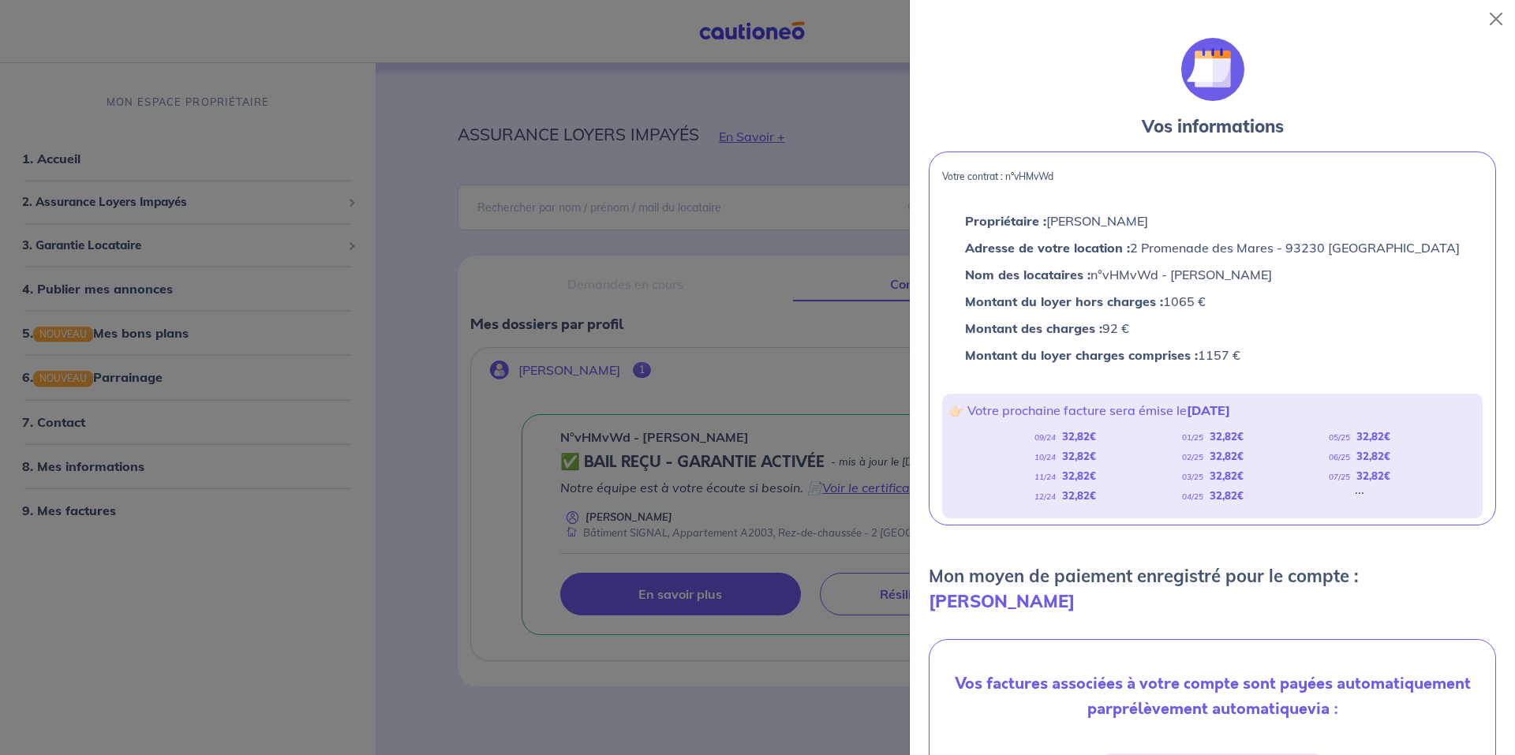
click at [1355, 490] on div "..." at bounding box center [1359, 496] width 9 height 20
click at [1333, 492] on div "09/24 32,82 € 10/24 32,82 € 11/24 32,82 € 12/24 32,82 € 01/25 32,82 € 02/25 32,…" at bounding box center [1212, 466] width 528 height 79
drag, startPoint x: 1071, startPoint y: 432, endPoint x: 1374, endPoint y: 459, distance: 303.4
click at [1377, 459] on div "09/24 32,82 € 10/24 32,82 € 11/24 32,82 € 12/24 32,82 € 01/25 32,82 € 02/25 32,…" at bounding box center [1212, 466] width 528 height 79
click at [1228, 478] on strong "32,82 €" at bounding box center [1227, 475] width 34 height 13
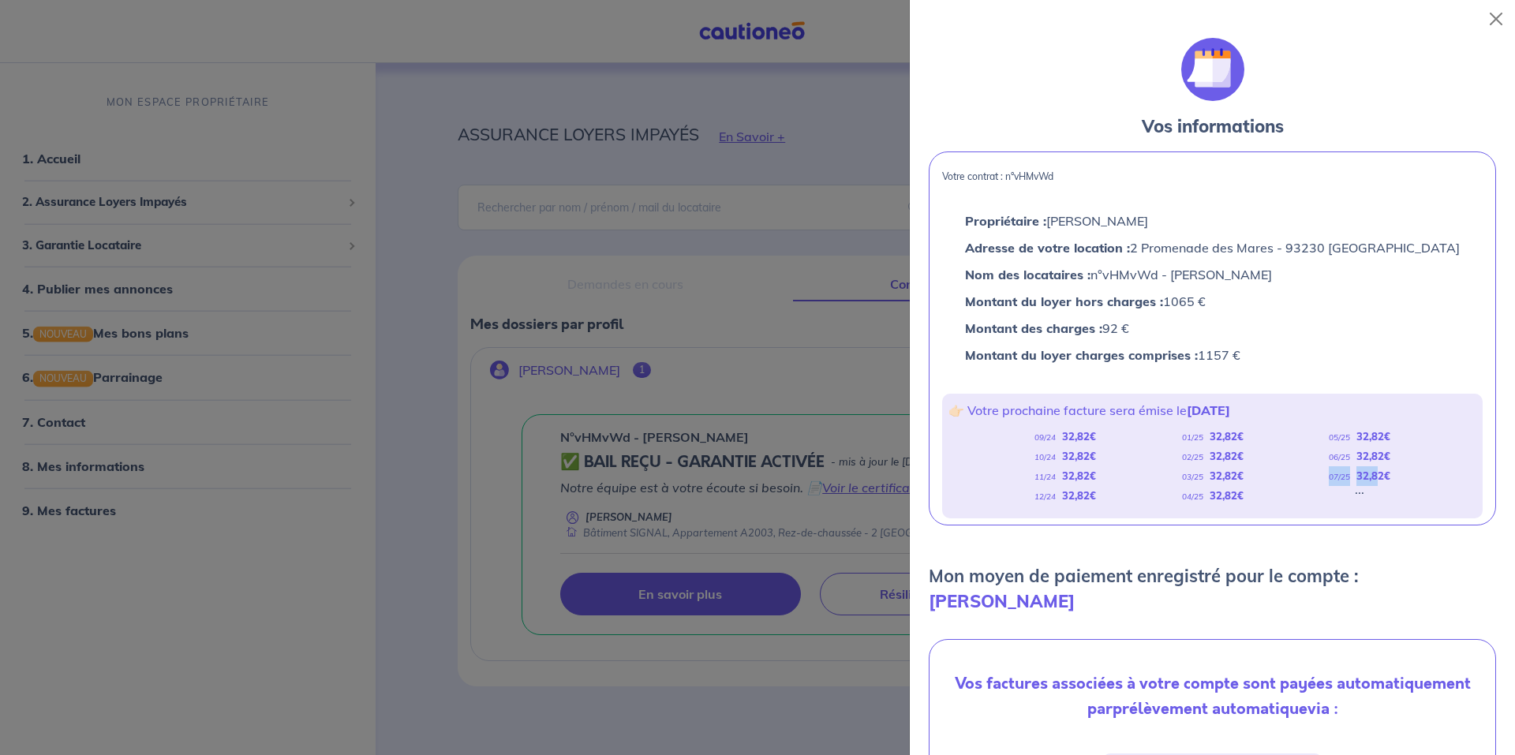
drag, startPoint x: 1368, startPoint y: 488, endPoint x: 1321, endPoint y: 492, distance: 47.6
click at [1321, 492] on div "09/24 32,82 € 10/24 32,82 € 11/24 32,82 € 12/24 32,82 € 01/25 32,82 € 02/25 32,…" at bounding box center [1212, 466] width 528 height 79
click at [1317, 492] on div "09/24 32,82 € 10/24 32,82 € 11/24 32,82 € 12/24 32,82 € 01/25 32,82 € 02/25 32,…" at bounding box center [1212, 466] width 528 height 79
drag, startPoint x: 1339, startPoint y: 489, endPoint x: 1384, endPoint y: 492, distance: 45.1
click at [1384, 492] on div "09/24 32,82 € 10/24 32,82 € 11/24 32,82 € 12/24 32,82 € 01/25 32,82 € 02/25 32,…" at bounding box center [1212, 466] width 528 height 79
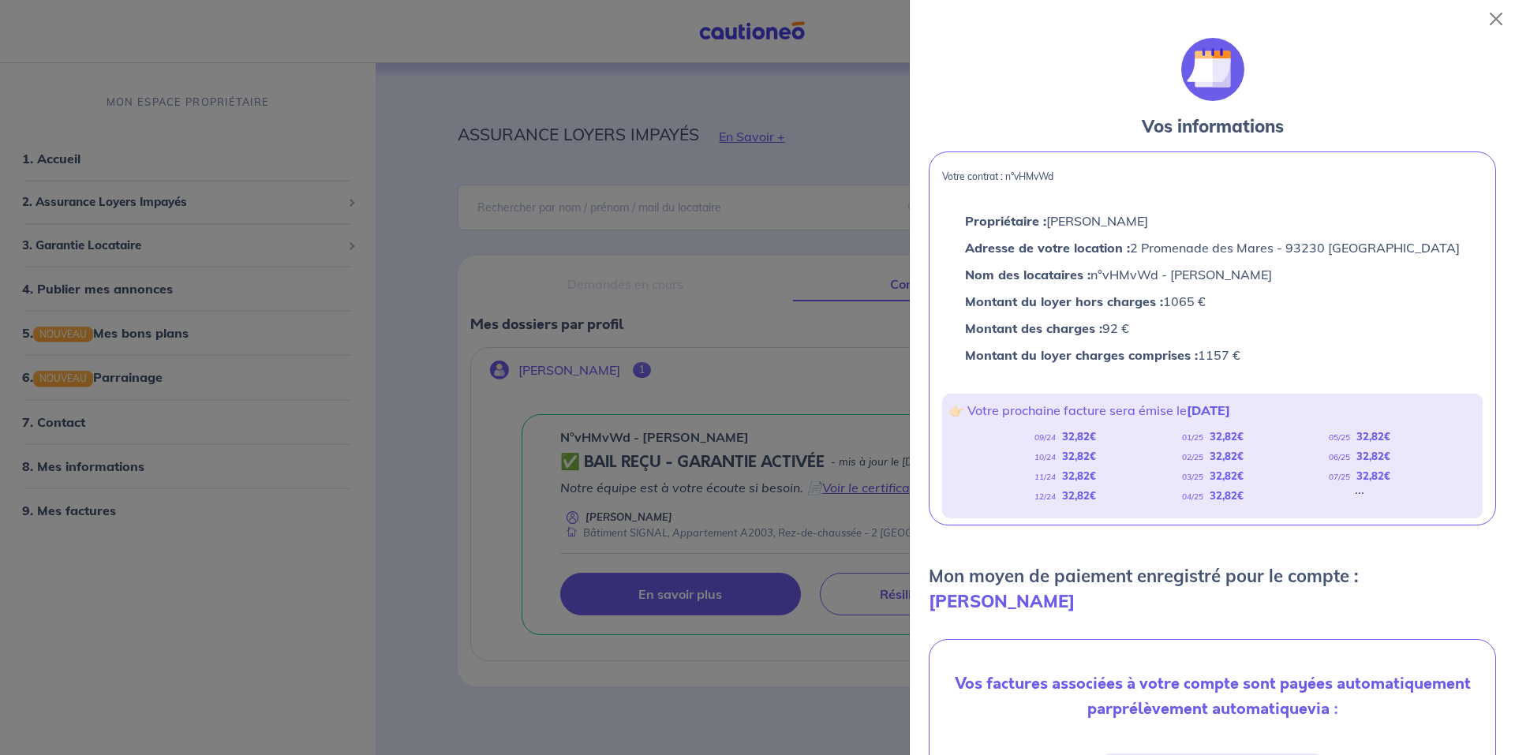
click at [1356, 492] on div "09/24 32,82 € 10/24 32,82 € 11/24 32,82 € 12/24 32,82 € 01/25 32,82 € 02/25 32,…" at bounding box center [1212, 466] width 528 height 79
drag, startPoint x: 1354, startPoint y: 492, endPoint x: 1363, endPoint y: 492, distance: 9.5
click at [1363, 492] on div "09/24 32,82 € 10/24 32,82 € 11/24 32,82 € 12/24 32,82 € 01/25 32,82 € 02/25 32,…" at bounding box center [1212, 466] width 528 height 79
click at [1338, 490] on div "09/24 32,82 € 10/24 32,82 € 11/24 32,82 € 12/24 32,82 € 01/25 32,82 € 02/25 32,…" at bounding box center [1212, 466] width 528 height 79
drag, startPoint x: 1017, startPoint y: 436, endPoint x: 1111, endPoint y: 443, distance: 94.2
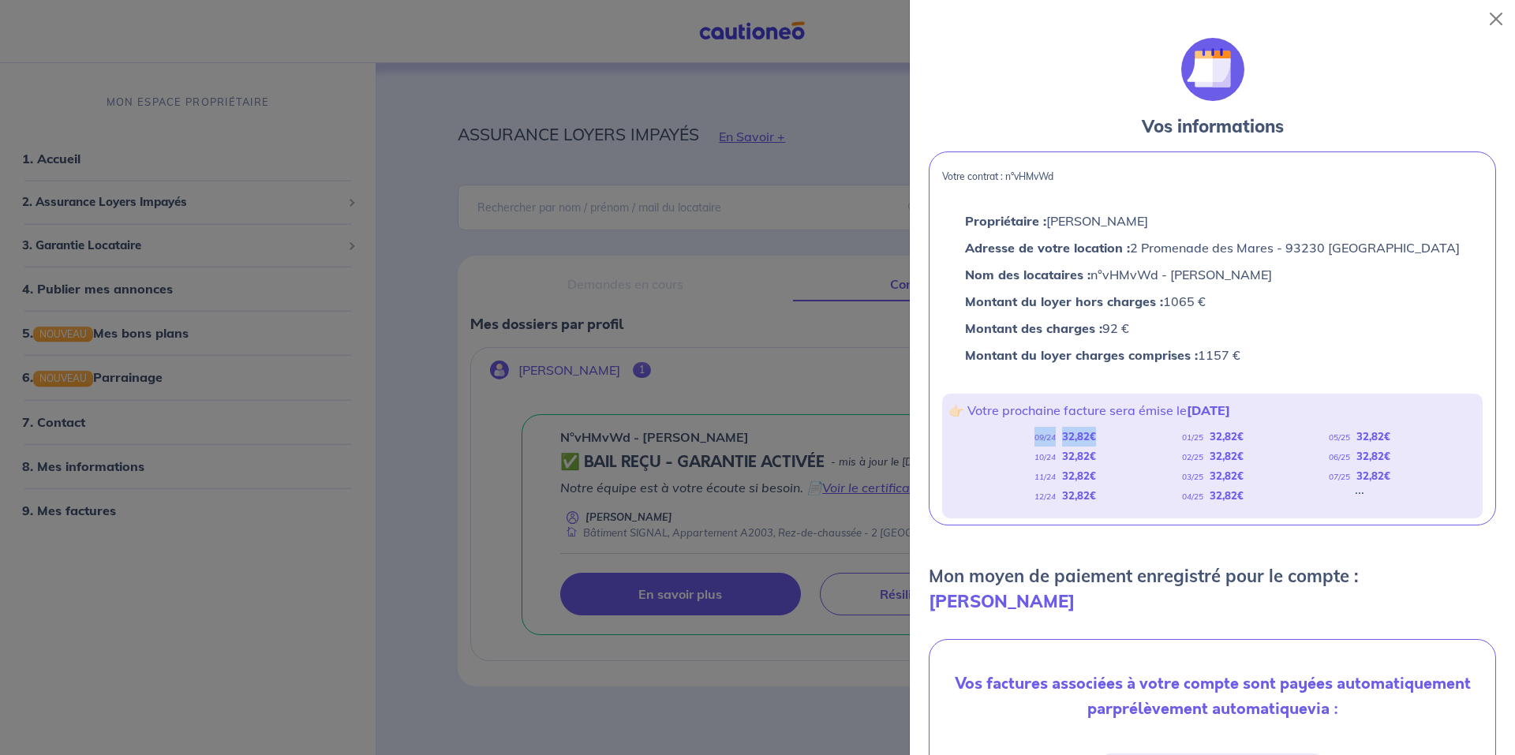
click at [1111, 443] on div "09/24 32,82 € 10/24 32,82 € 11/24 32,82 € 12/24 32,82 € 01/25 32,82 € 02/25 32,…" at bounding box center [1212, 466] width 528 height 79
click at [1102, 446] on div "09/24 32,82 € 10/24 32,82 € 11/24 32,82 € 12/24 32,82 € 01/25 32,82 € 02/25 32,…" at bounding box center [1212, 466] width 528 height 79
drag, startPoint x: 1021, startPoint y: 462, endPoint x: 1101, endPoint y: 458, distance: 79.8
click at [1101, 458] on div "09/24 32,82 € 10/24 32,82 € 11/24 32,82 € 12/24 32,82 € 01/25 32,82 € 02/25 32,…" at bounding box center [1212, 466] width 528 height 79
click at [1023, 478] on div "09/24 32,82 € 10/24 32,82 € 11/24 32,82 € 12/24 32,82 € 01/25 32,82 € 02/25 32,…" at bounding box center [1212, 466] width 528 height 79
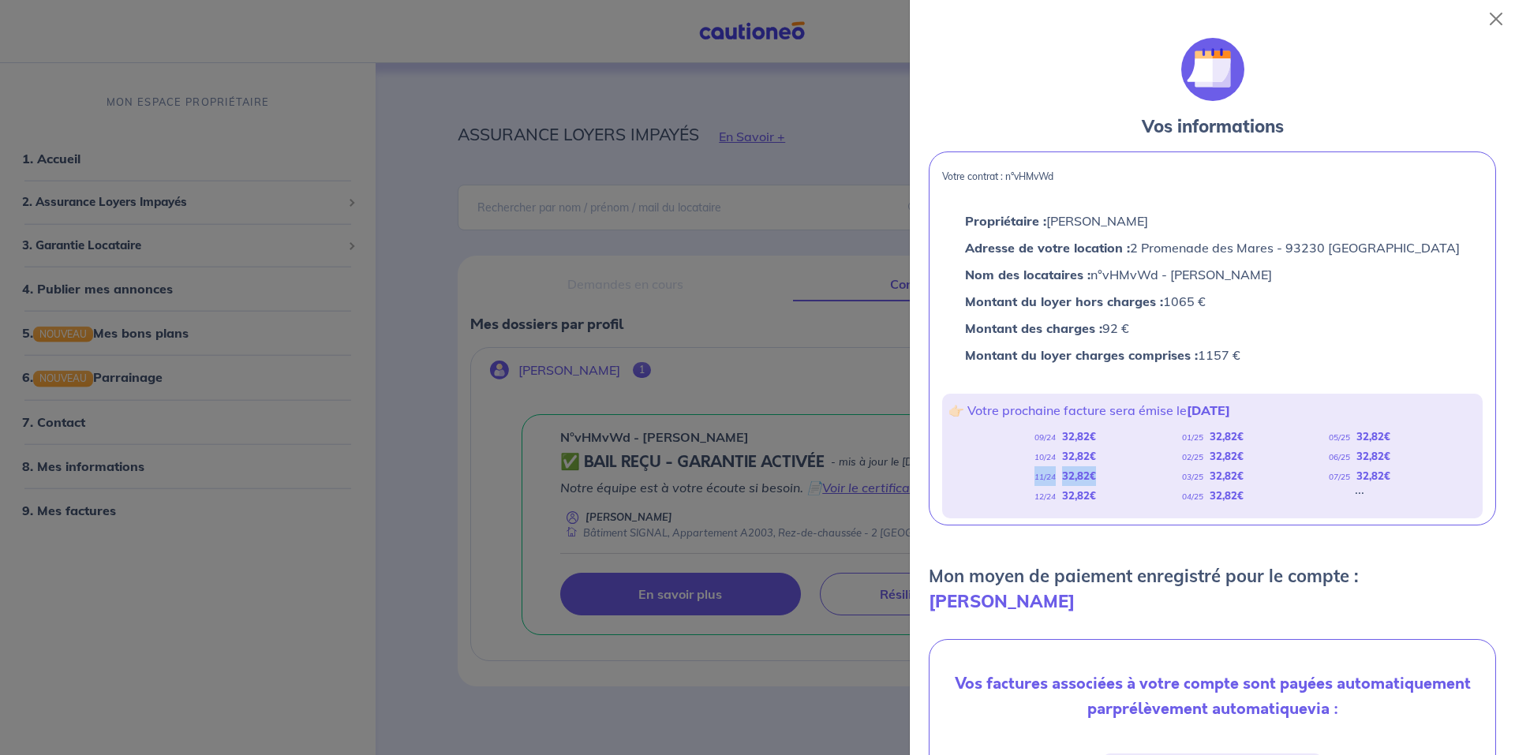
drag, startPoint x: 1023, startPoint y: 478, endPoint x: 1103, endPoint y: 473, distance: 80.7
click at [1103, 473] on div "09/24 32,82 € 10/24 32,82 € 11/24 32,82 € 12/24 32,82 € 01/25 32,82 € 02/25 32,…" at bounding box center [1212, 466] width 528 height 79
drag, startPoint x: 1025, startPoint y: 499, endPoint x: 1128, endPoint y: 498, distance: 103.4
click at [1128, 498] on div "09/24 32,82 € 10/24 32,82 € 11/24 32,82 € 12/24 32,82 € 01/25 32,82 € 02/25 32,…" at bounding box center [1212, 466] width 528 height 79
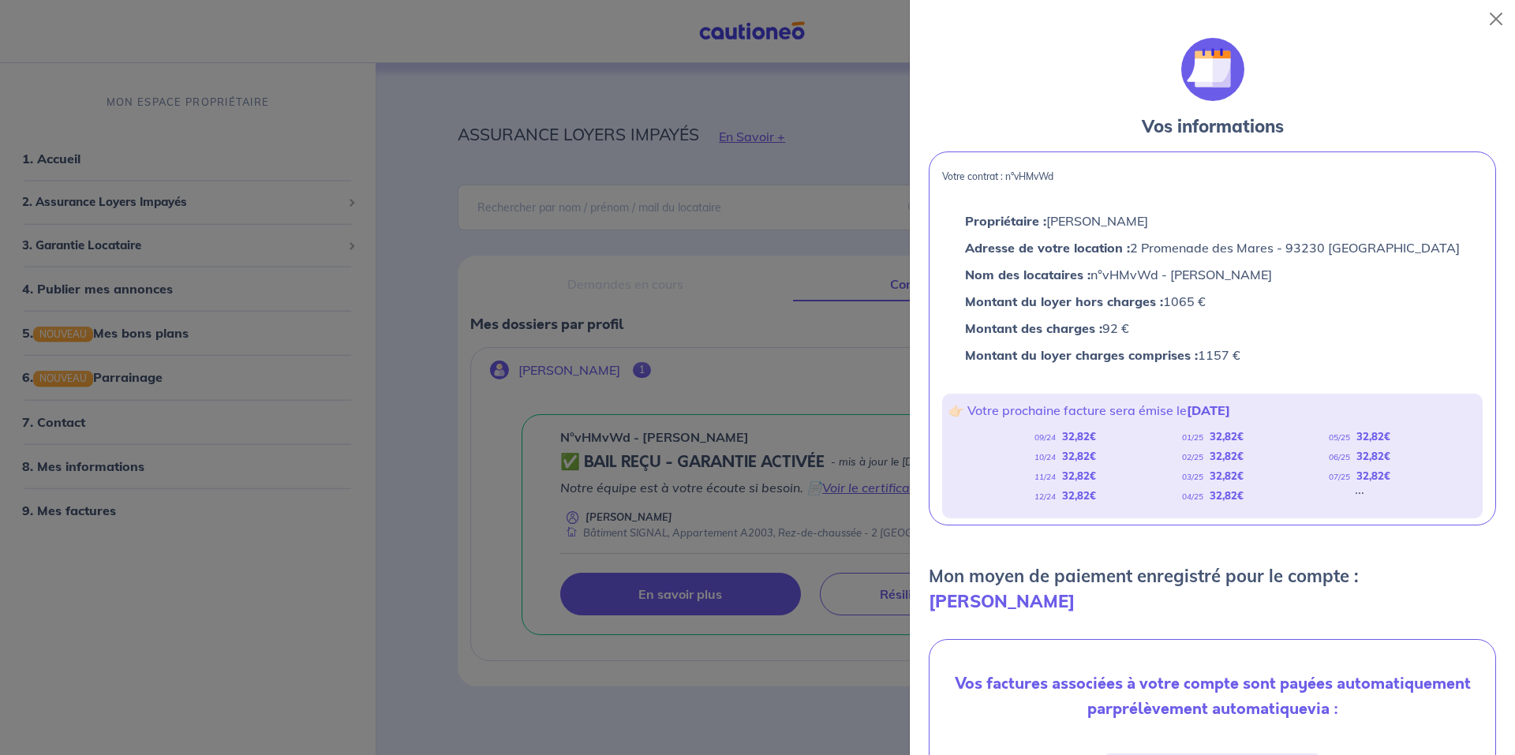
click at [1113, 452] on div "09/24 32,82 € 10/24 32,82 € 11/24 32,82 € 12/24 32,82 € 01/25 32,82 € 02/25 32,…" at bounding box center [1212, 466] width 528 height 79
drag, startPoint x: 1161, startPoint y: 432, endPoint x: 1245, endPoint y: 432, distance: 83.6
click at [1245, 432] on div "09/24 32,82 € 10/24 32,82 € 11/24 32,82 € 12/24 32,82 € 01/25 32,82 € 02/25 32,…" at bounding box center [1212, 466] width 528 height 79
click at [1137, 447] on div "09/24 32,82 € 10/24 32,82 € 11/24 32,82 € 12/24 32,82 € 01/25 32,82 € 02/25 32,…" at bounding box center [1212, 466] width 528 height 79
drag, startPoint x: 1228, startPoint y: 458, endPoint x: 1266, endPoint y: 456, distance: 38.7
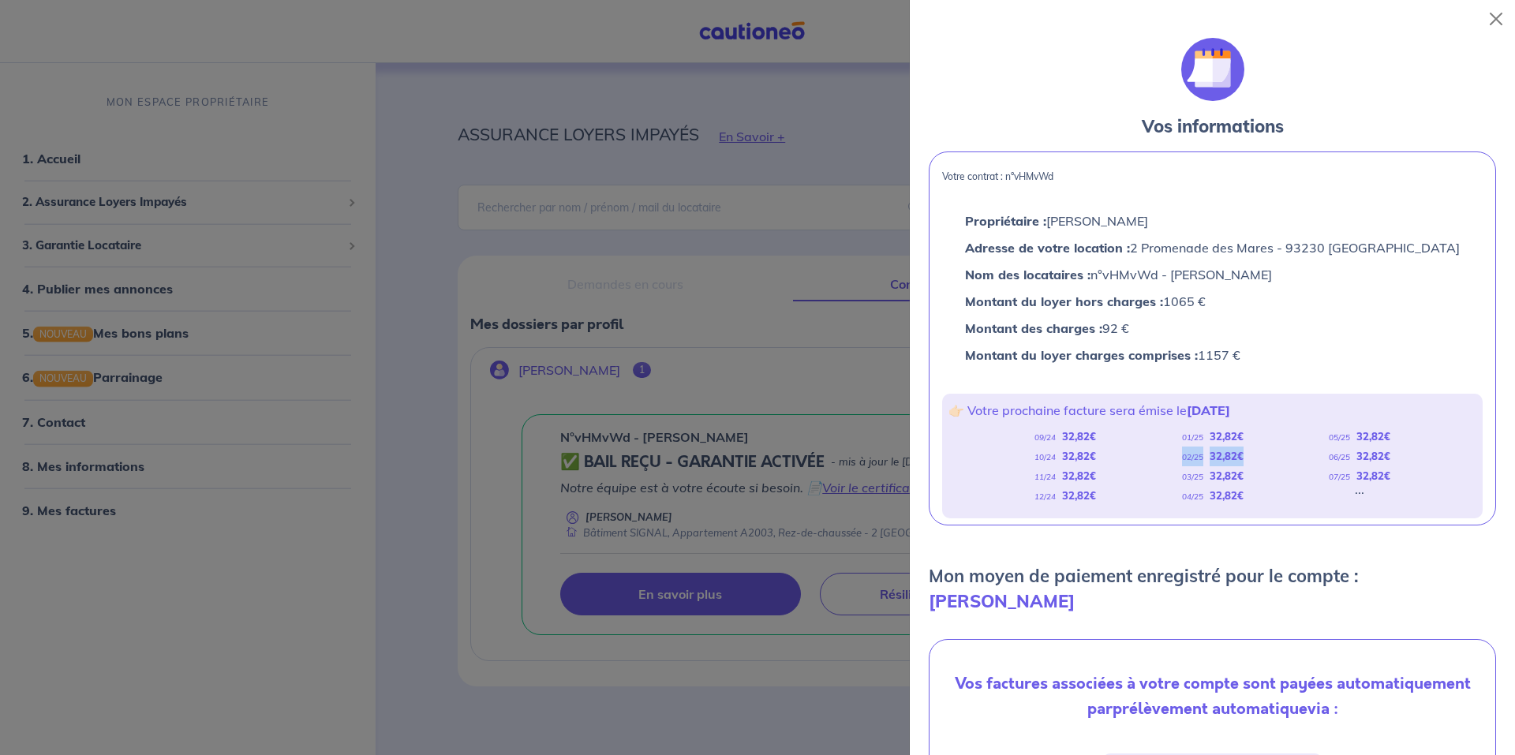
click at [1266, 456] on div "09/24 32,82 € 10/24 32,82 € 11/24 32,82 € 12/24 32,82 € 01/25 32,82 € 02/25 32,…" at bounding box center [1212, 466] width 528 height 79
click at [1152, 475] on div "09/24 32,82 € 10/24 32,82 € 11/24 32,82 € 12/24 32,82 € 01/25 32,82 € 02/25 32,…" at bounding box center [1212, 466] width 528 height 79
drag, startPoint x: 1160, startPoint y: 477, endPoint x: 1270, endPoint y: 479, distance: 110.5
click at [1270, 479] on div "09/24 32,82 € 10/24 32,82 € 11/24 32,82 € 12/24 32,82 € 01/25 32,82 € 02/25 32,…" at bounding box center [1212, 466] width 528 height 79
click at [1153, 488] on div "09/24 32,82 € 10/24 32,82 € 11/24 32,82 € 12/24 32,82 € 01/25 32,82 € 02/25 32,…" at bounding box center [1212, 466] width 528 height 79
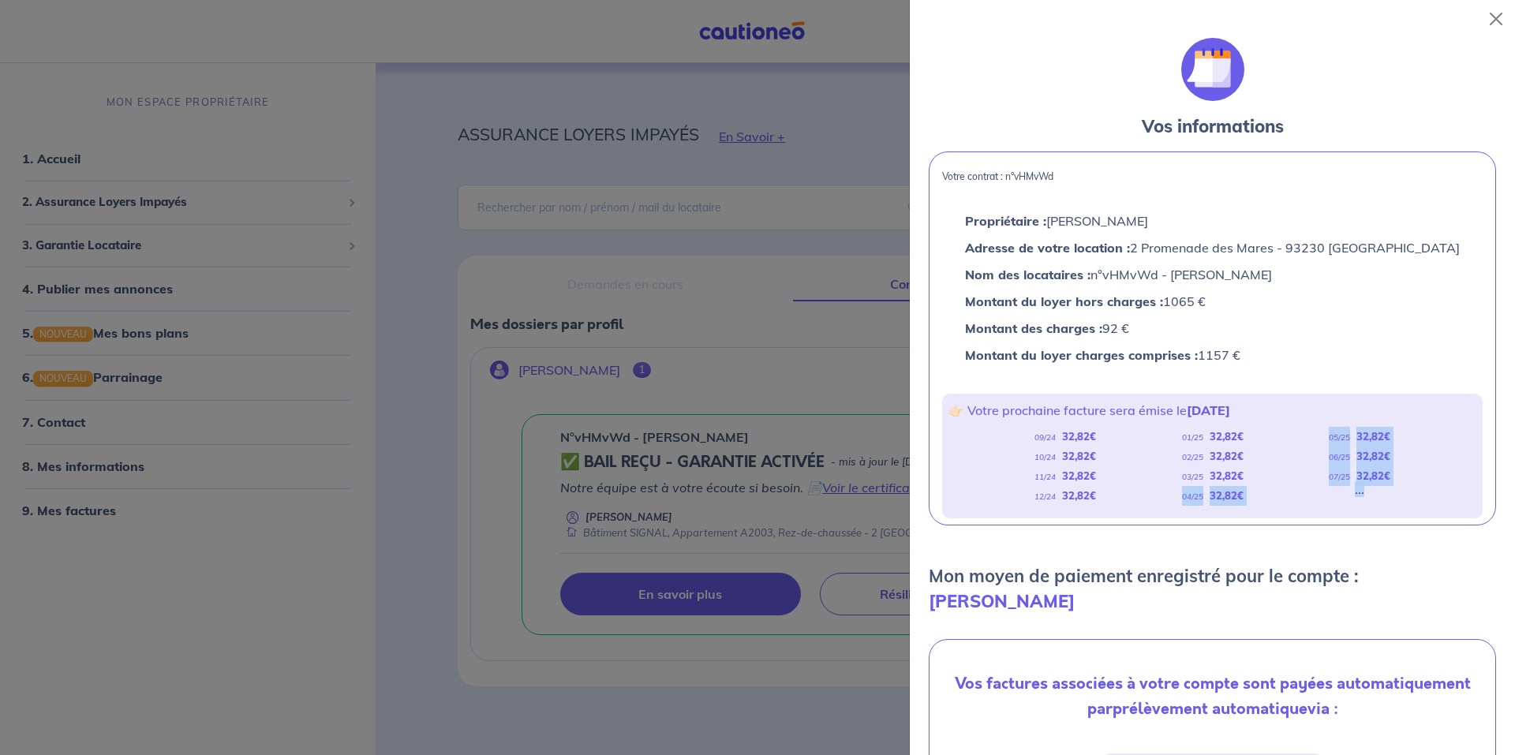
drag, startPoint x: 1165, startPoint y: 502, endPoint x: 1359, endPoint y: 496, distance: 194.2
click at [1359, 496] on div "09/24 32,82 € 10/24 32,82 € 11/24 32,82 € 12/24 32,82 € 01/25 32,82 € 02/25 32,…" at bounding box center [1212, 466] width 528 height 79
click at [1303, 451] on div "09/24 32,82 € 10/24 32,82 € 11/24 32,82 € 12/24 32,82 € 01/25 32,82 € 02/25 32,…" at bounding box center [1212, 466] width 528 height 79
drag, startPoint x: 1314, startPoint y: 446, endPoint x: 1403, endPoint y: 424, distance: 91.9
click at [1403, 424] on div "👉🏻 Votre prochaine facture sera émise le [DATE] 09/24 32,82 € 10/24 32,82 € 11/…" at bounding box center [1212, 456] width 540 height 125
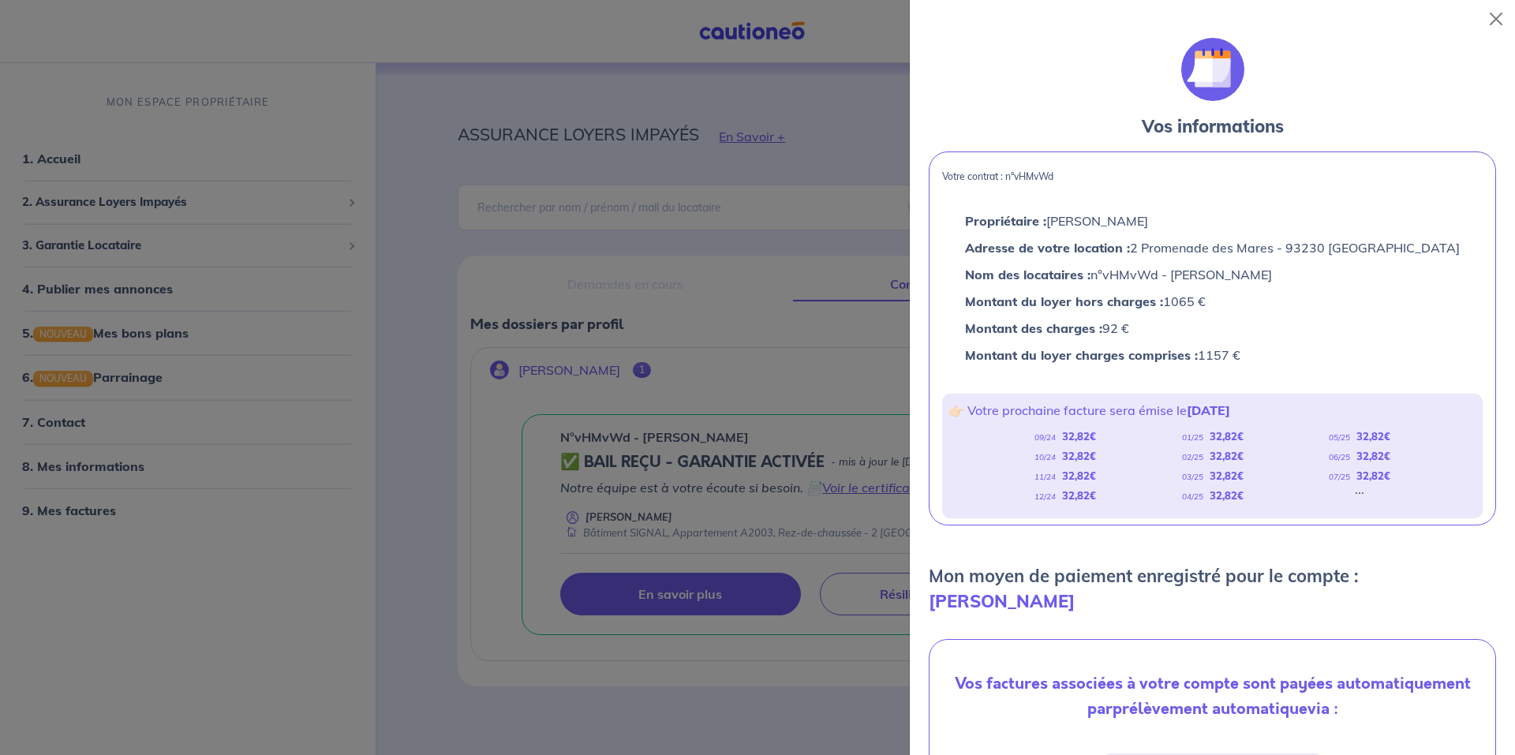
drag, startPoint x: 1281, startPoint y: 456, endPoint x: 1290, endPoint y: 456, distance: 9.5
click at [1281, 456] on div "09/24 32,82 € 10/24 32,82 € 11/24 32,82 € 12/24 32,82 € 01/25 32,82 € 02/25 32,…" at bounding box center [1212, 466] width 528 height 79
drag, startPoint x: 1306, startPoint y: 456, endPoint x: 1393, endPoint y: 454, distance: 86.8
click at [1393, 454] on div "09/24 32,82 € 10/24 32,82 € 11/24 32,82 € 12/24 32,82 € 01/25 32,82 € 02/25 32,…" at bounding box center [1212, 466] width 528 height 79
click at [1315, 466] on div "09/24 32,82 € 10/24 32,82 € 11/24 32,82 € 12/24 32,82 € 01/25 32,82 € 02/25 32,…" at bounding box center [1212, 466] width 528 height 79
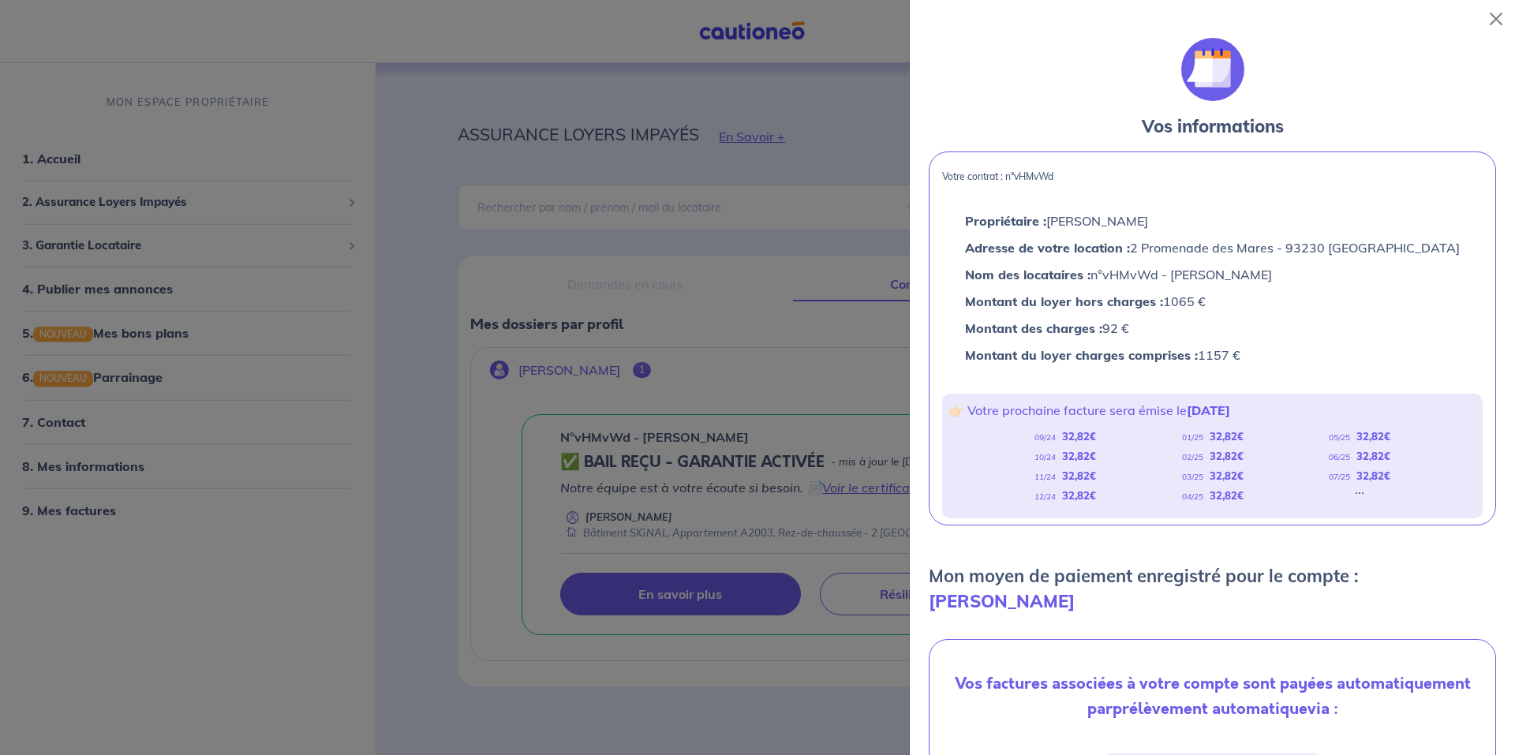
click at [1311, 473] on div "09/24 32,82 € 10/24 32,82 € 11/24 32,82 € 12/24 32,82 € 01/25 32,82 € 02/25 32,…" at bounding box center [1212, 466] width 528 height 79
drag, startPoint x: 1311, startPoint y: 473, endPoint x: 1438, endPoint y: 483, distance: 127.4
click at [1438, 483] on div "09/24 32,82 € 10/24 32,82 € 11/24 32,82 € 12/24 32,82 € 01/25 32,82 € 02/25 32,…" at bounding box center [1212, 466] width 528 height 79
click at [1391, 484] on div "09/24 32,82 € 10/24 32,82 € 11/24 32,82 € 12/24 32,82 € 01/25 32,82 € 02/25 32,…" at bounding box center [1212, 466] width 528 height 79
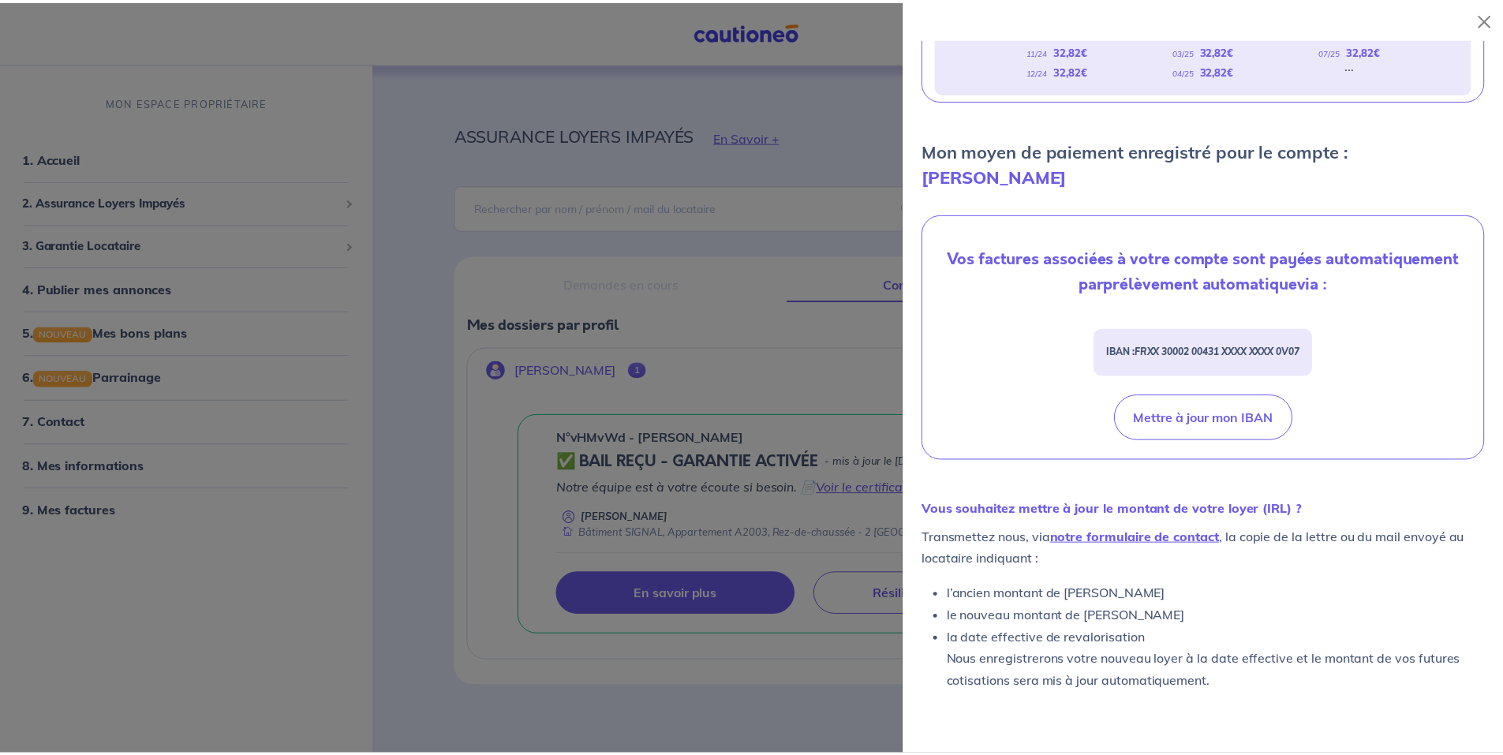
scroll to position [490, 0]
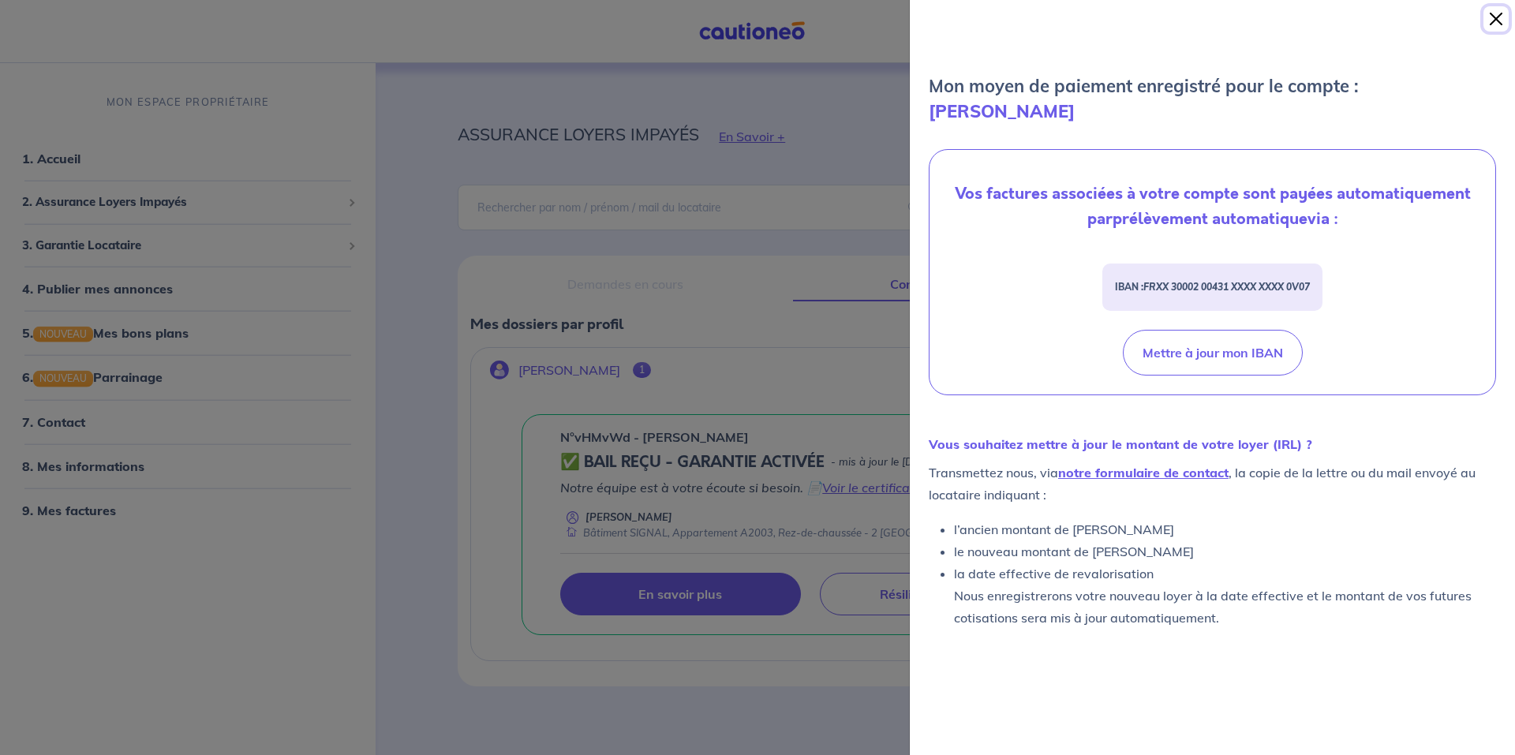
click at [1502, 22] on button "Close" at bounding box center [1495, 18] width 25 height 25
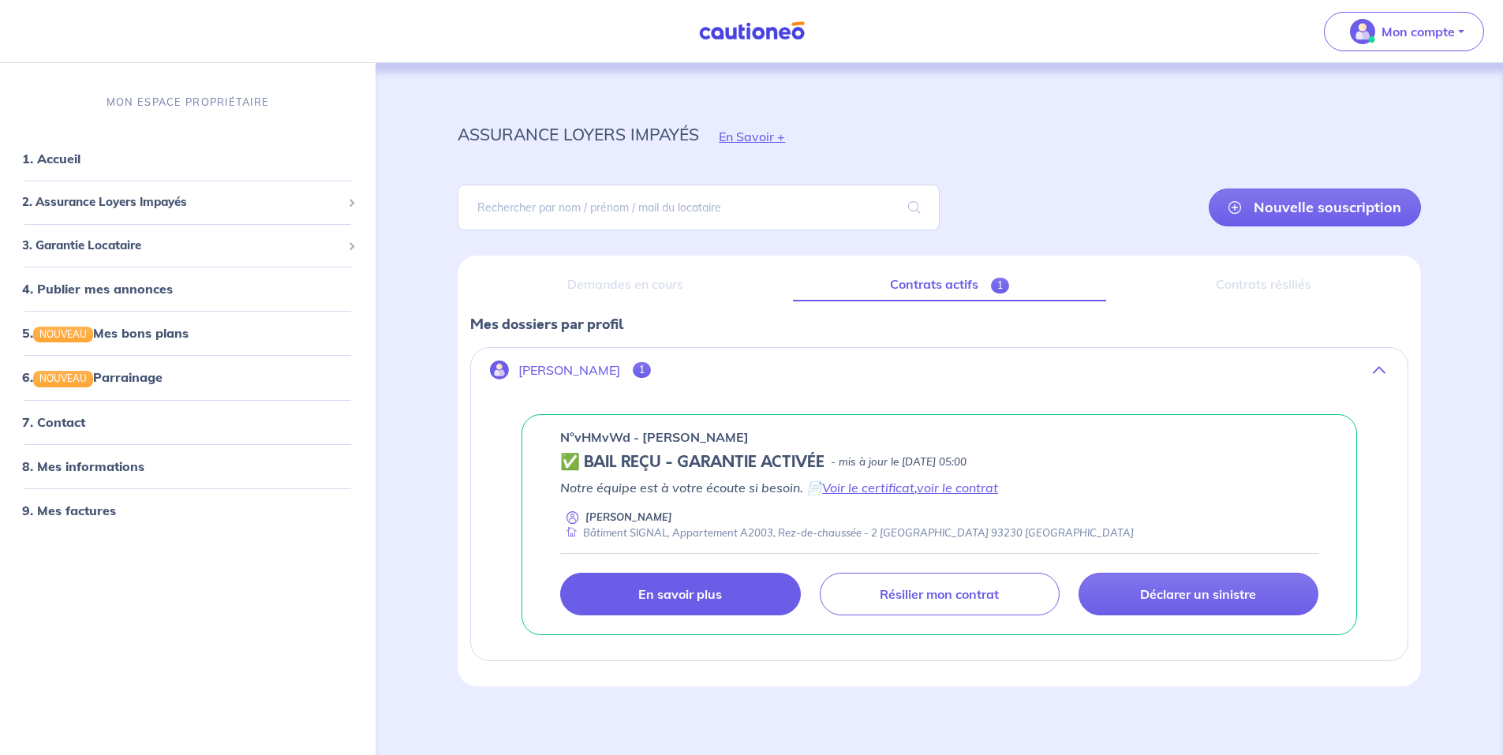
click at [1449, 424] on div "assurance loyers impayés En Savoir + Nouvelle souscription Fermer Valider un lo…" at bounding box center [939, 393] width 1039 height 585
